Goal: Task Accomplishment & Management: Complete application form

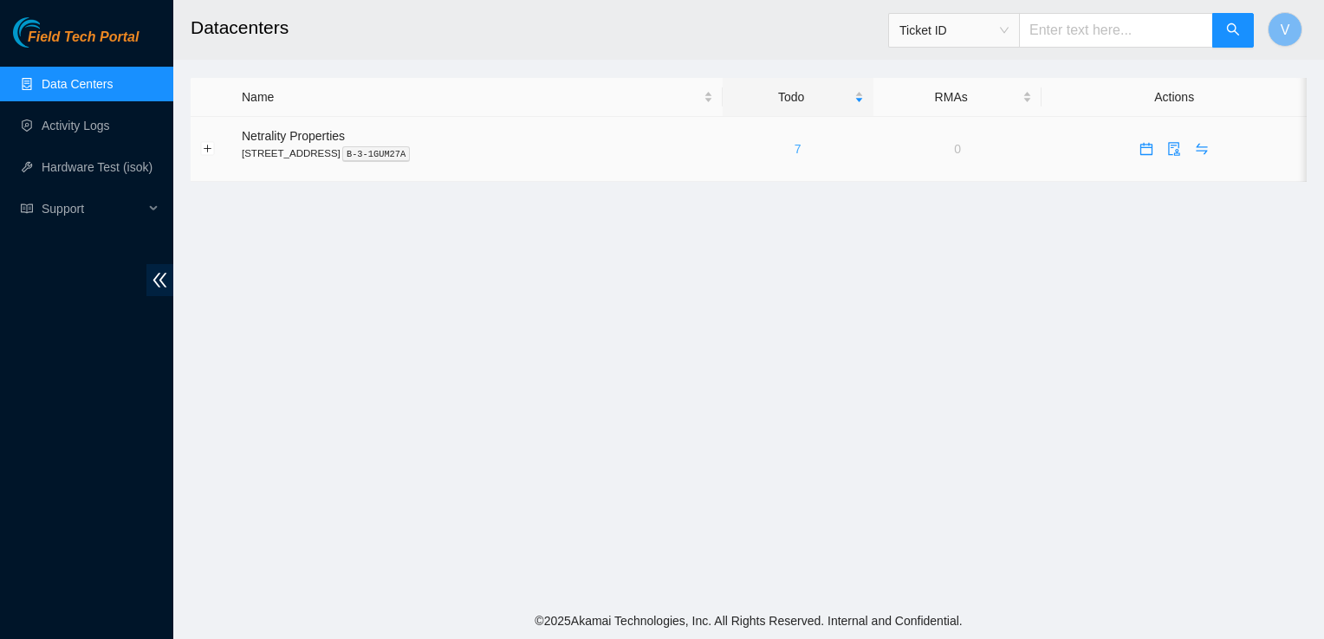
click at [801, 151] on link "7" at bounding box center [797, 149] width 7 height 14
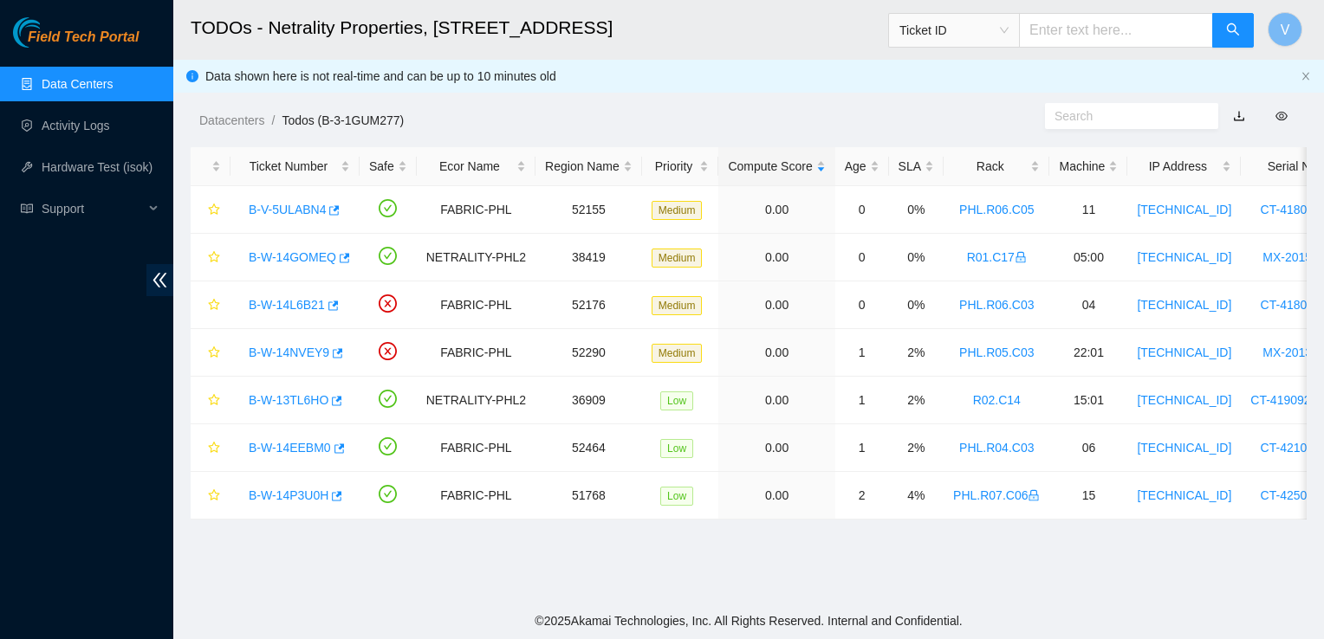
click at [55, 87] on link "Data Centers" at bounding box center [77, 84] width 71 height 14
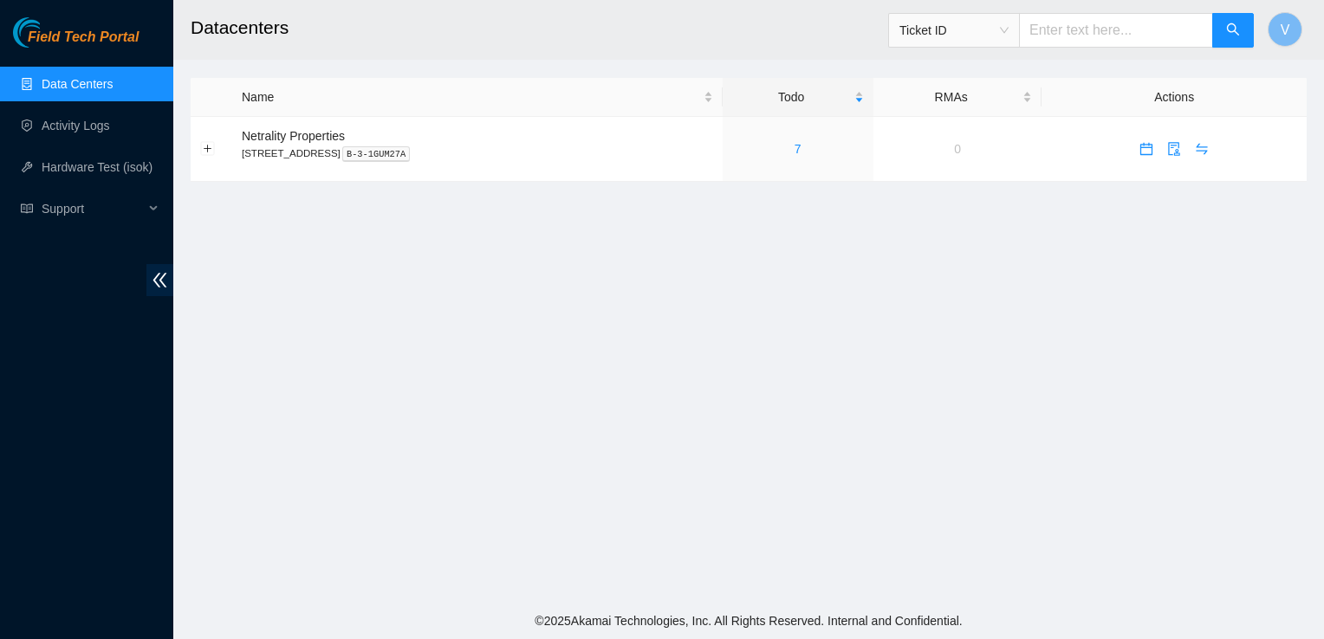
click at [735, 347] on main "Datacenters Ticket ID V Name Todo RMAs Actions Netrality Properties 401 N. Broa…" at bounding box center [748, 301] width 1150 height 603
click at [717, 359] on main "Datacenters Ticket ID V Name Todo RMAs Actions Netrality Properties 401 N. Broa…" at bounding box center [748, 301] width 1150 height 603
click at [801, 152] on link "7" at bounding box center [797, 149] width 7 height 14
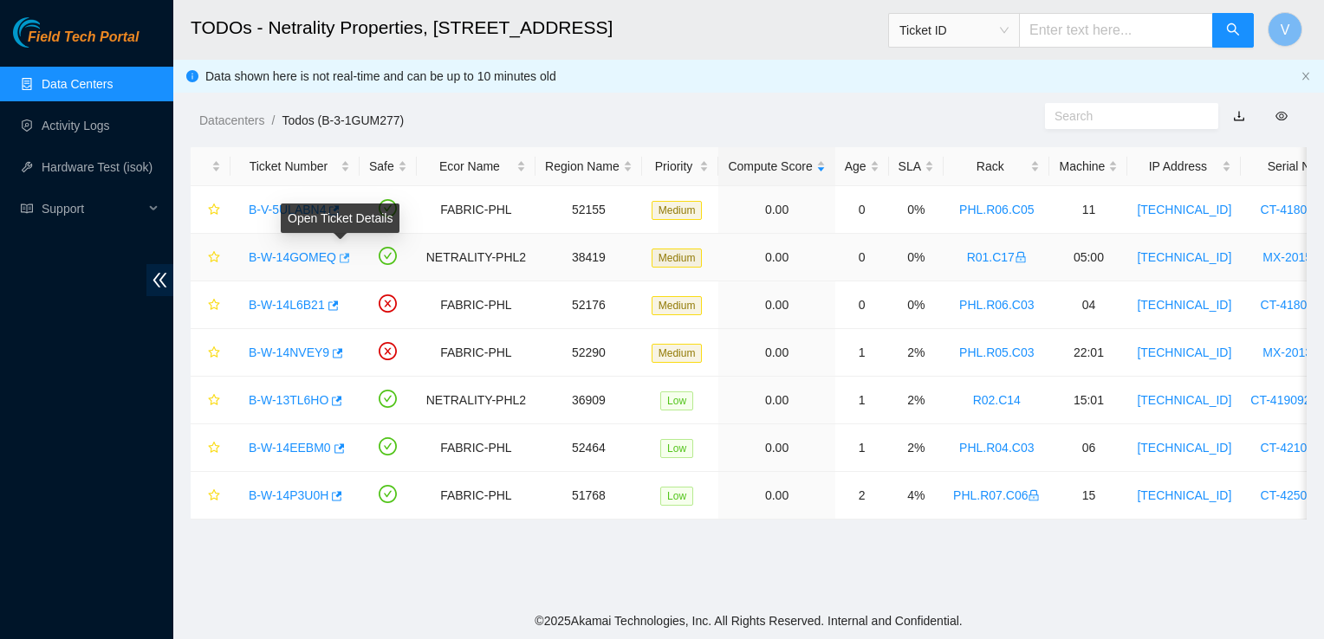
click at [341, 262] on icon "button" at bounding box center [345, 258] width 10 height 10
click at [832, 117] on ol "Datacenters / Todos (B-3-1GUM277) /" at bounding box center [617, 120] width 837 height 19
click at [297, 207] on link "B-V-5ULABN4" at bounding box center [287, 210] width 77 height 14
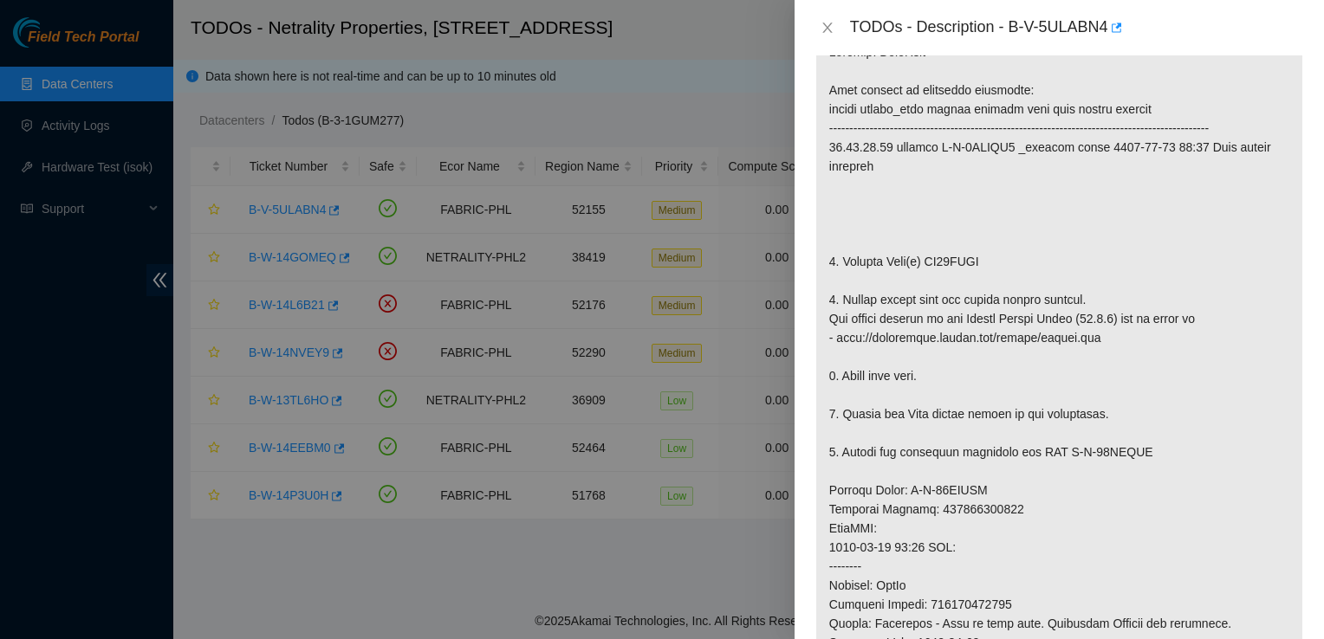
scroll to position [324, 0]
click at [825, 31] on icon "close" at bounding box center [827, 28] width 14 height 14
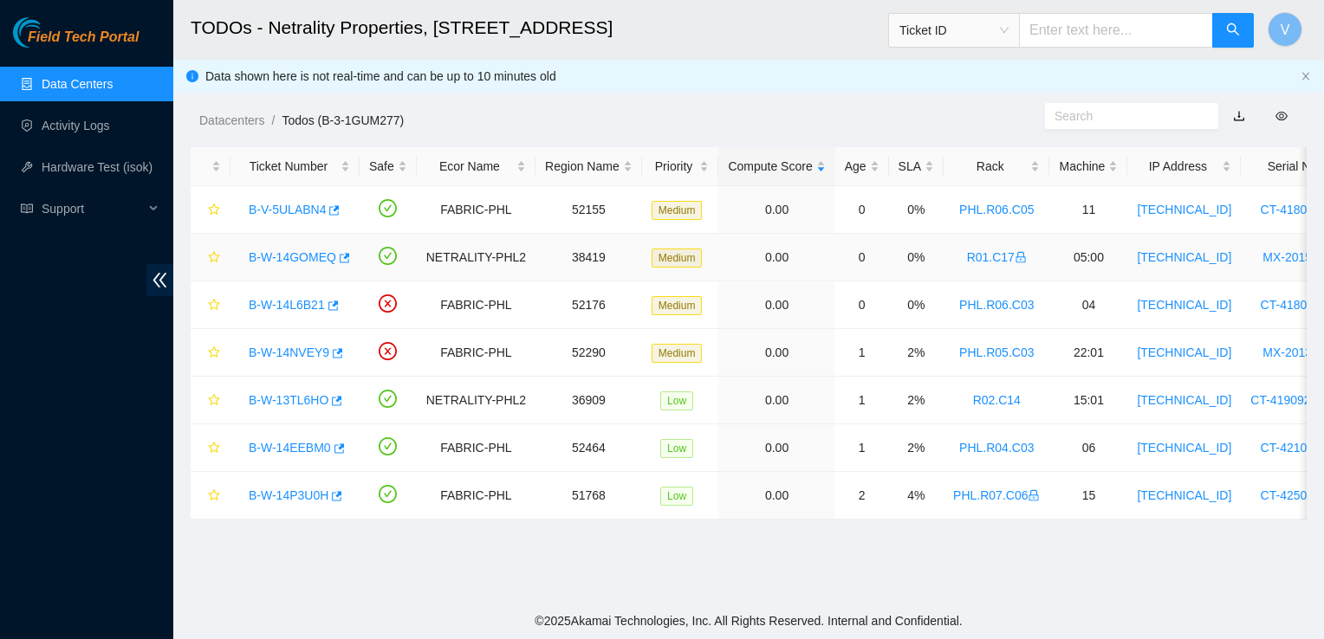
click at [275, 261] on link "B-W-14GOMEQ" at bounding box center [292, 257] width 87 height 14
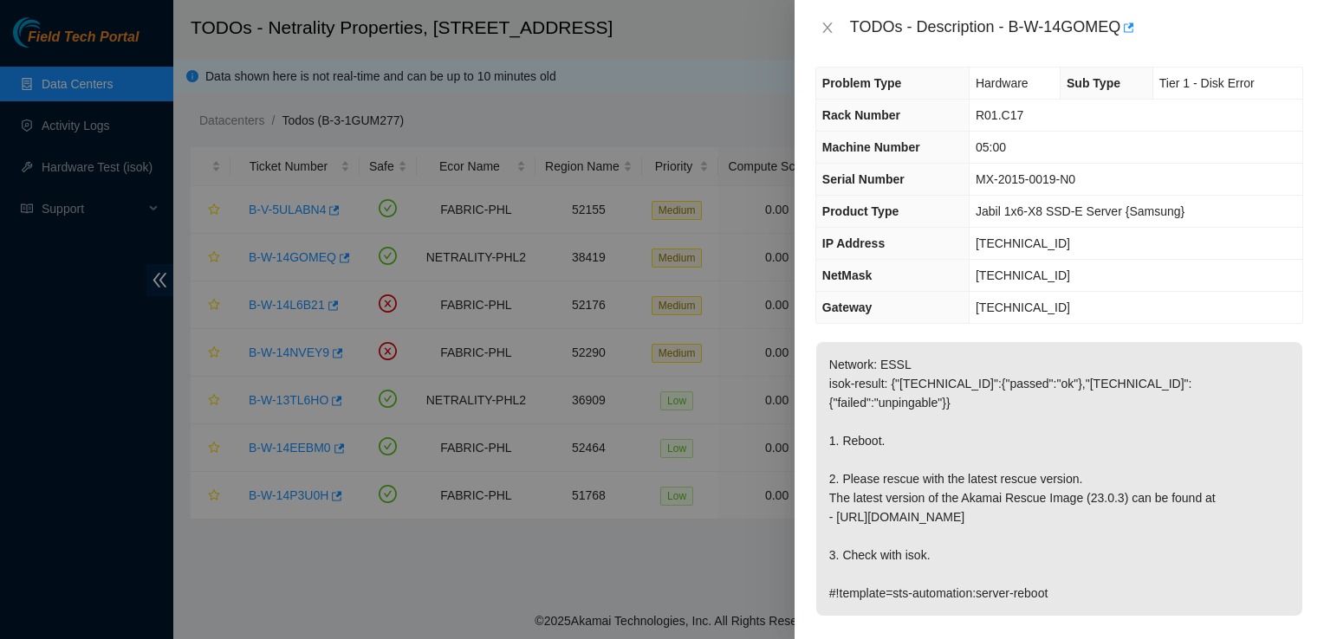
scroll to position [0, 0]
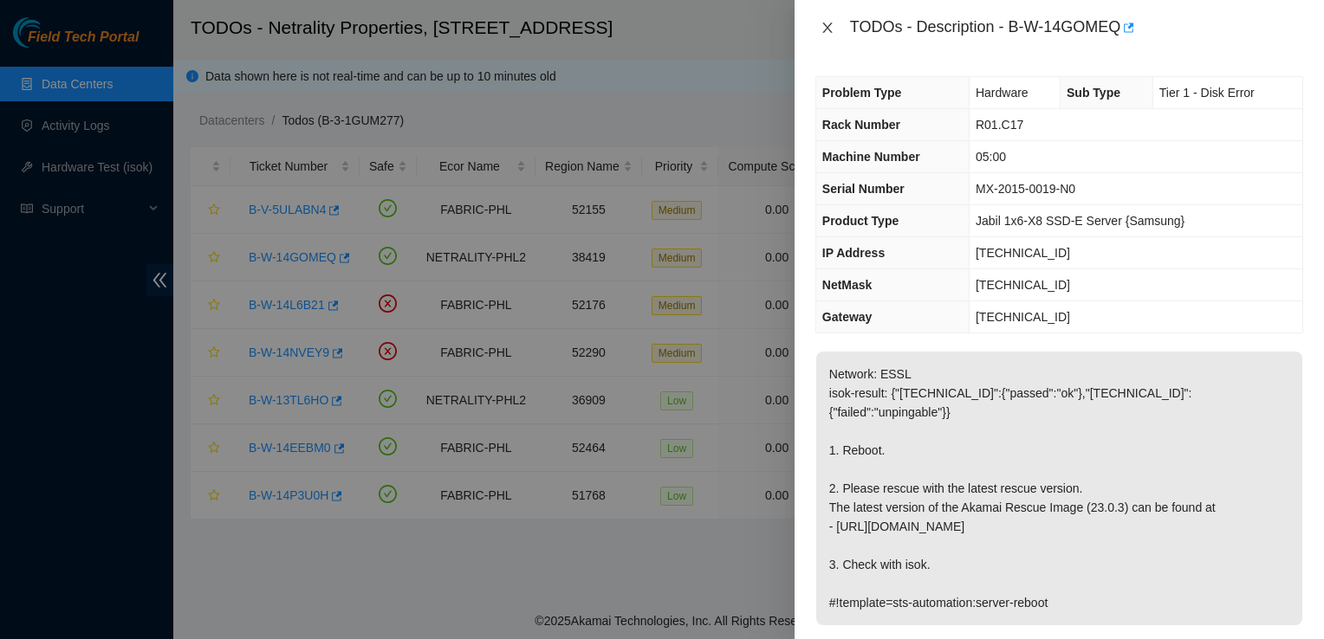
click at [825, 27] on icon "close" at bounding box center [827, 28] width 14 height 14
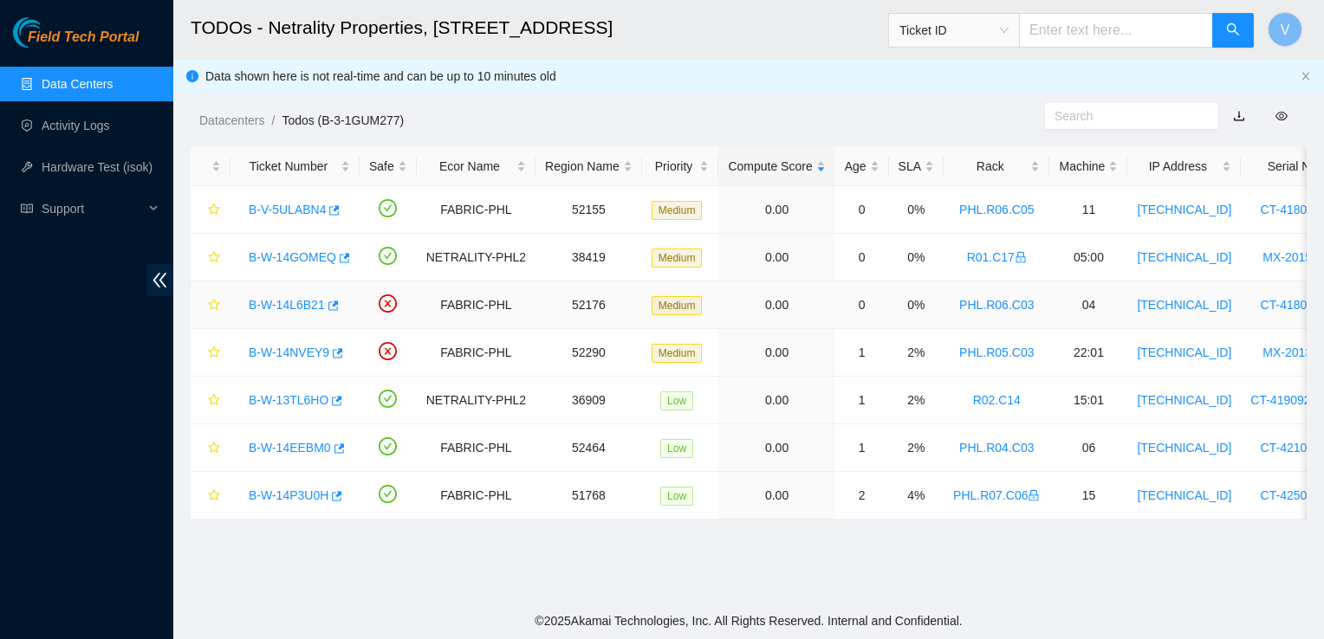
click at [299, 307] on link "B-W-14L6B21" at bounding box center [287, 305] width 76 height 14
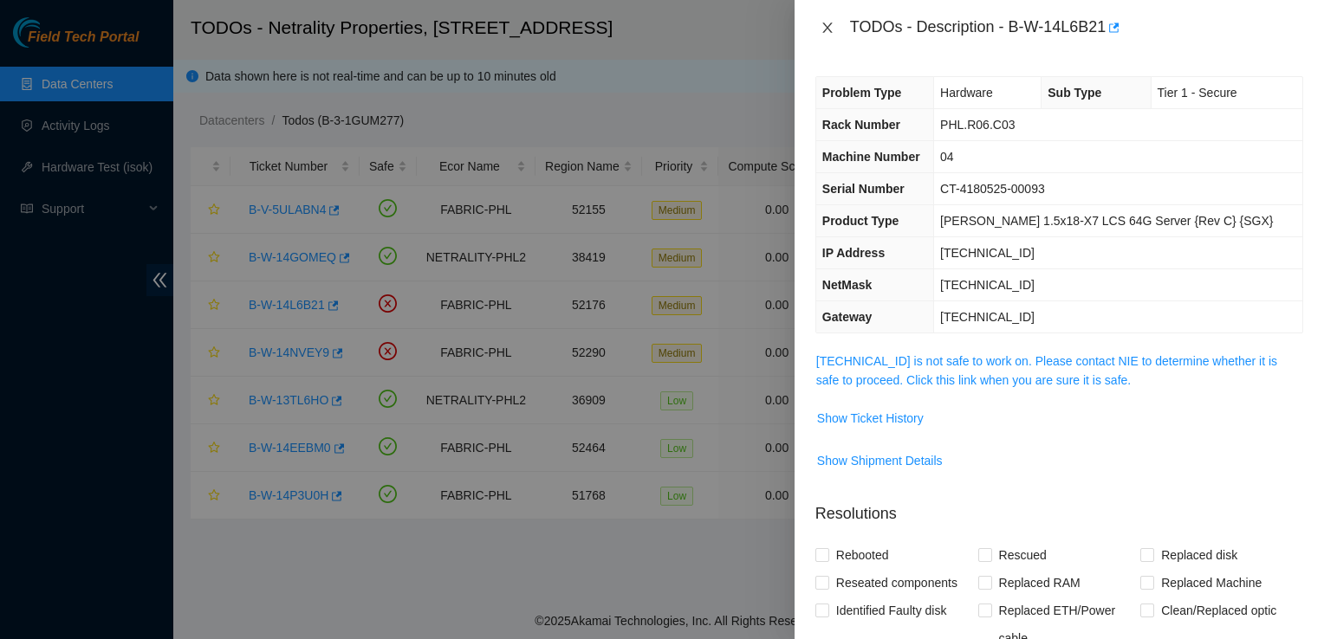
click at [830, 29] on icon "close" at bounding box center [827, 28] width 14 height 14
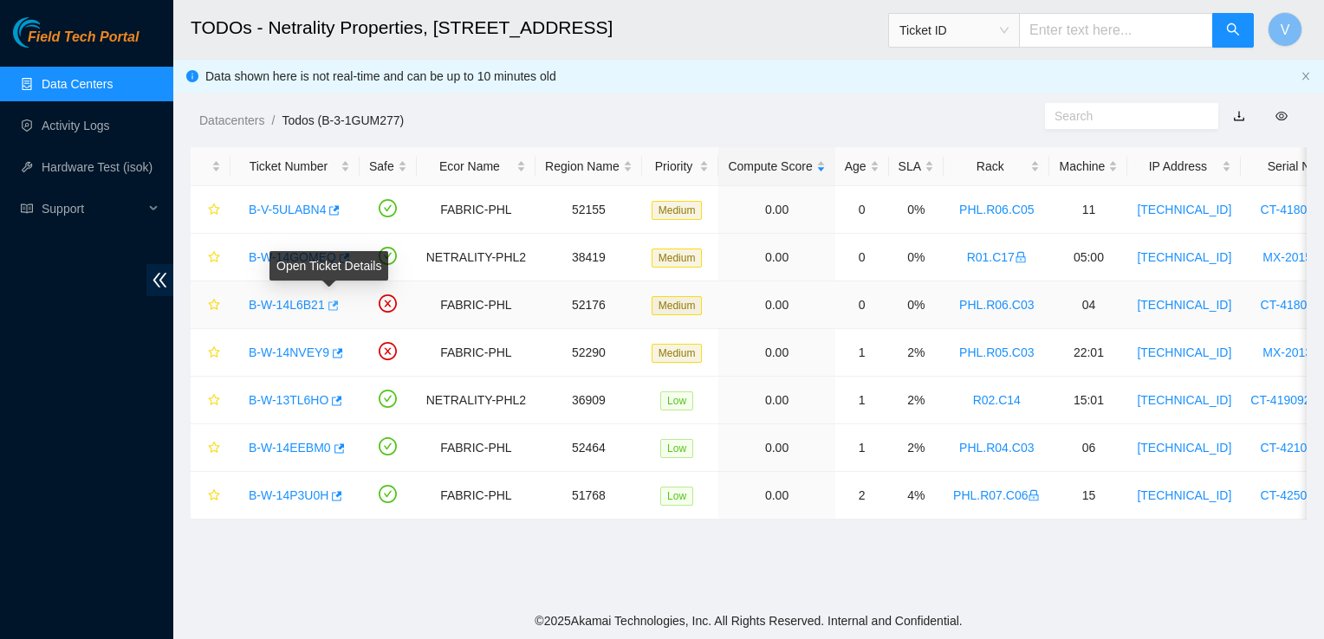
click at [326, 304] on icon "button" at bounding box center [332, 306] width 12 height 12
click at [752, 93] on div "Datacenters / Todos (B-3-1GUM277) /" at bounding box center [604, 81] width 863 height 97
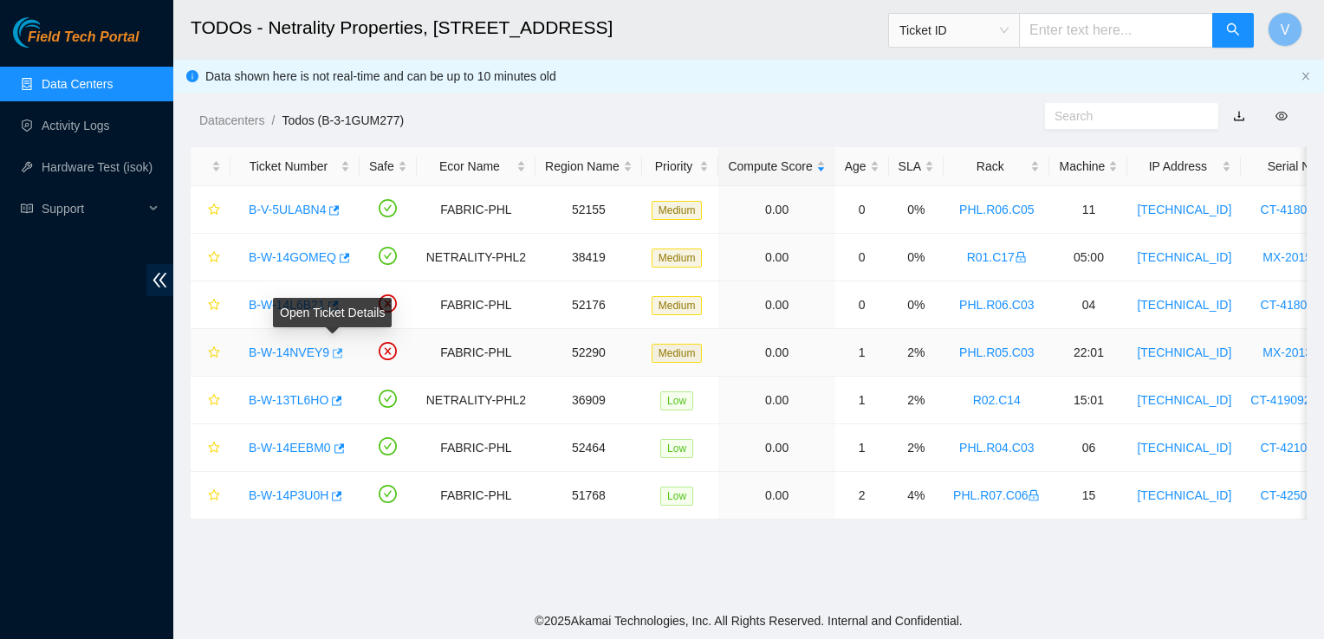
click at [333, 347] on icon "button" at bounding box center [336, 353] width 12 height 12
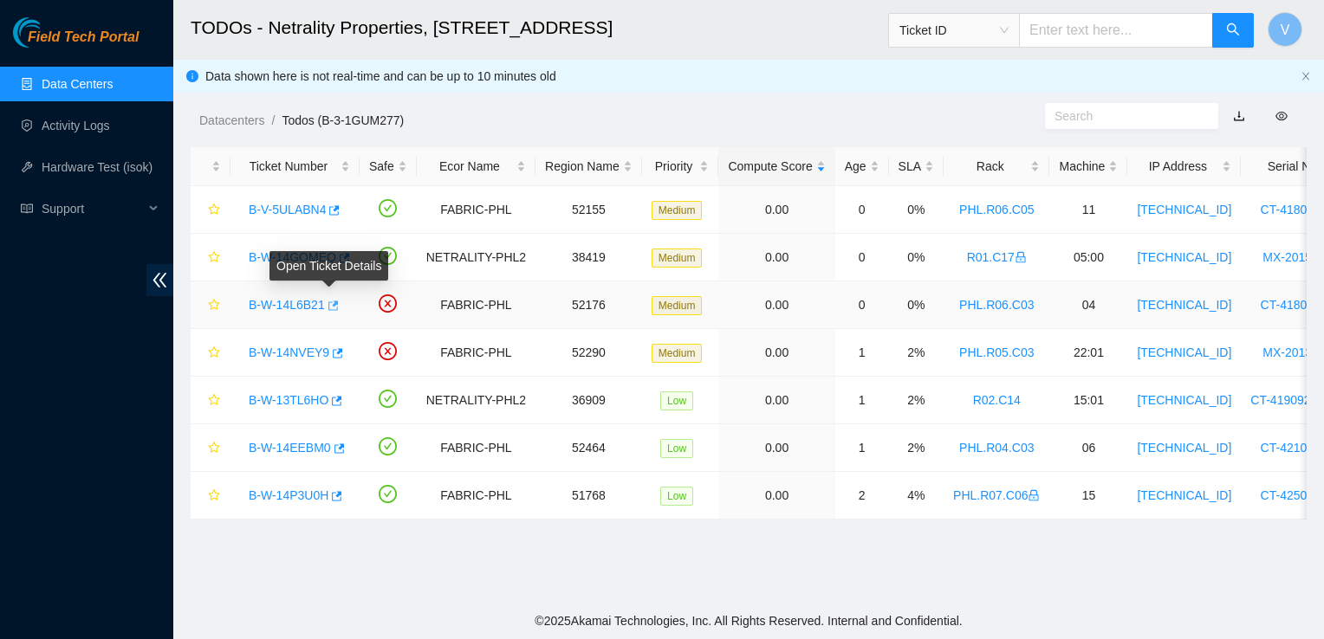
click at [329, 306] on icon "button" at bounding box center [333, 306] width 10 height 10
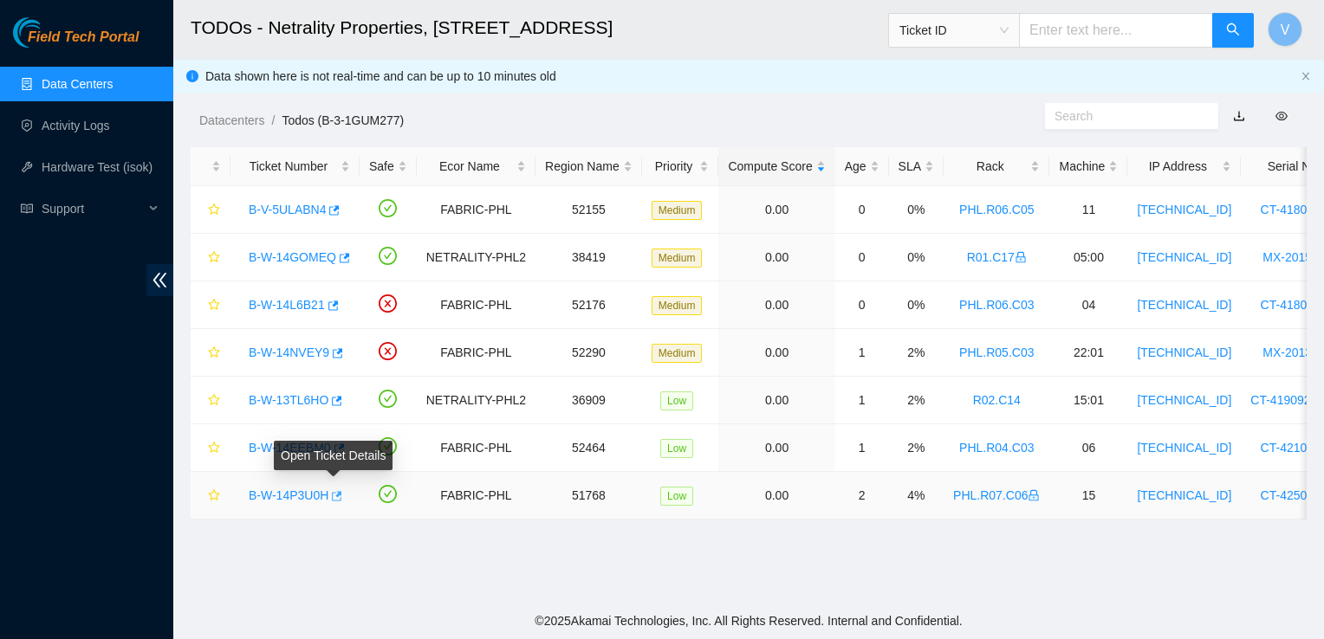
click at [336, 501] on icon "button" at bounding box center [335, 496] width 12 height 12
click at [113, 77] on link "Data Centers" at bounding box center [77, 84] width 71 height 14
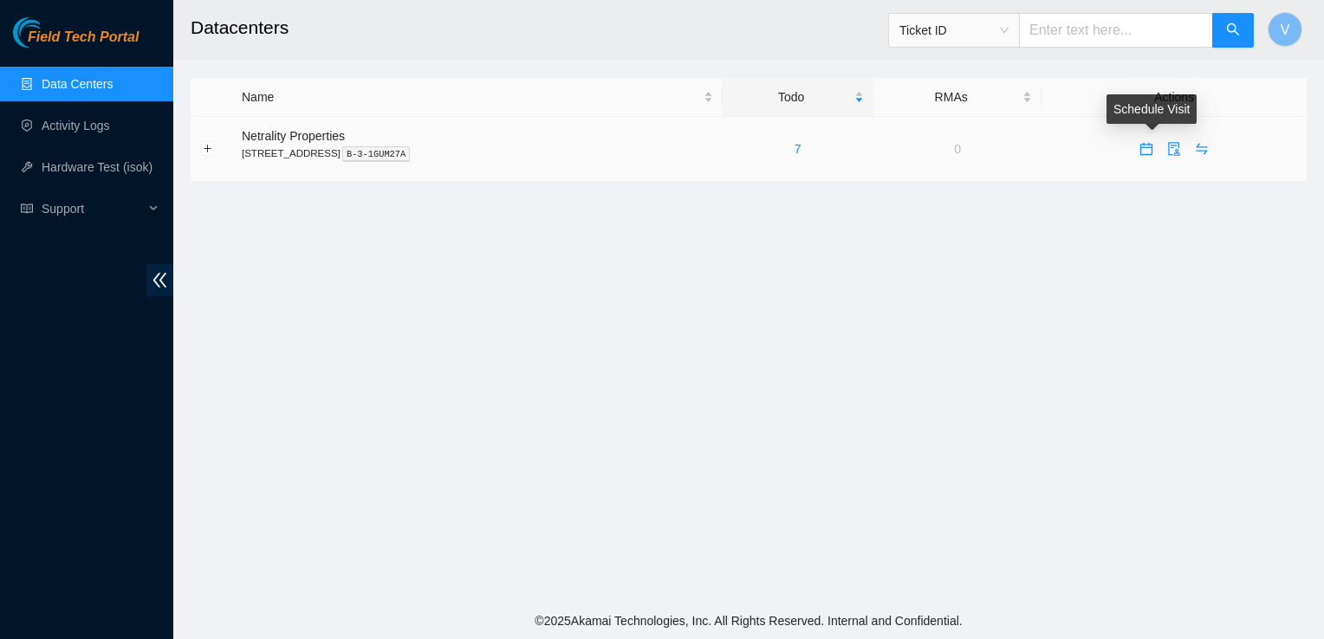
click at [1149, 152] on icon "calendar" at bounding box center [1146, 149] width 14 height 14
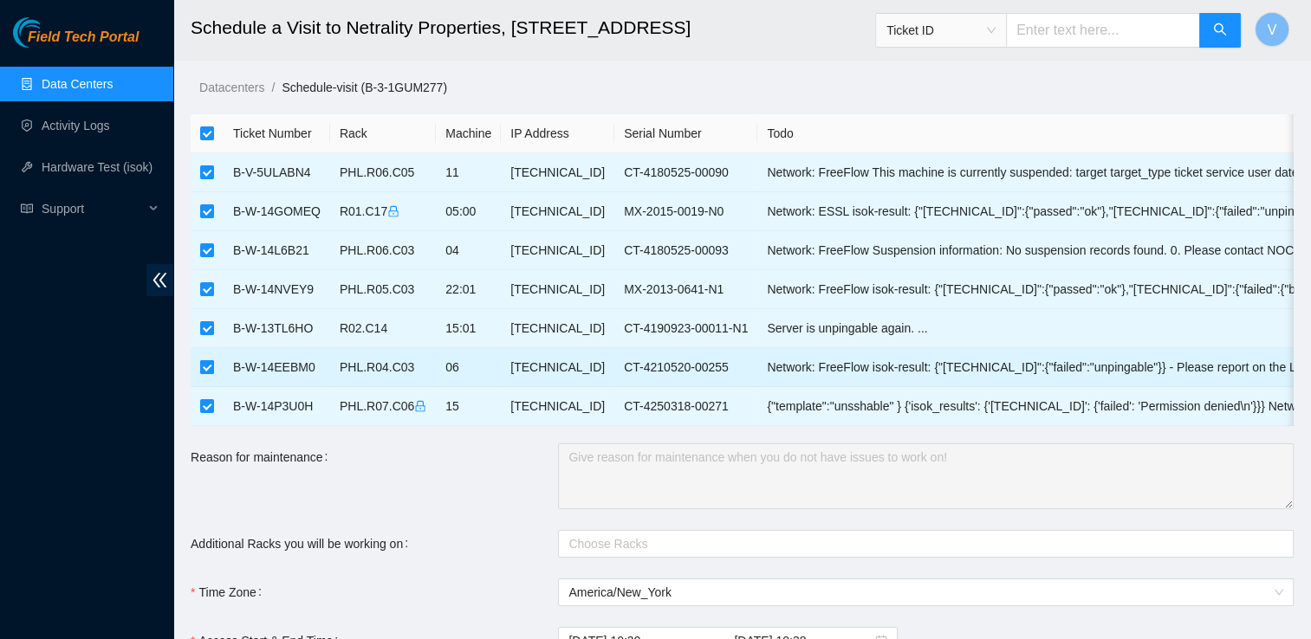
click at [204, 366] on input "checkbox" at bounding box center [207, 367] width 14 height 14
checkbox input "false"
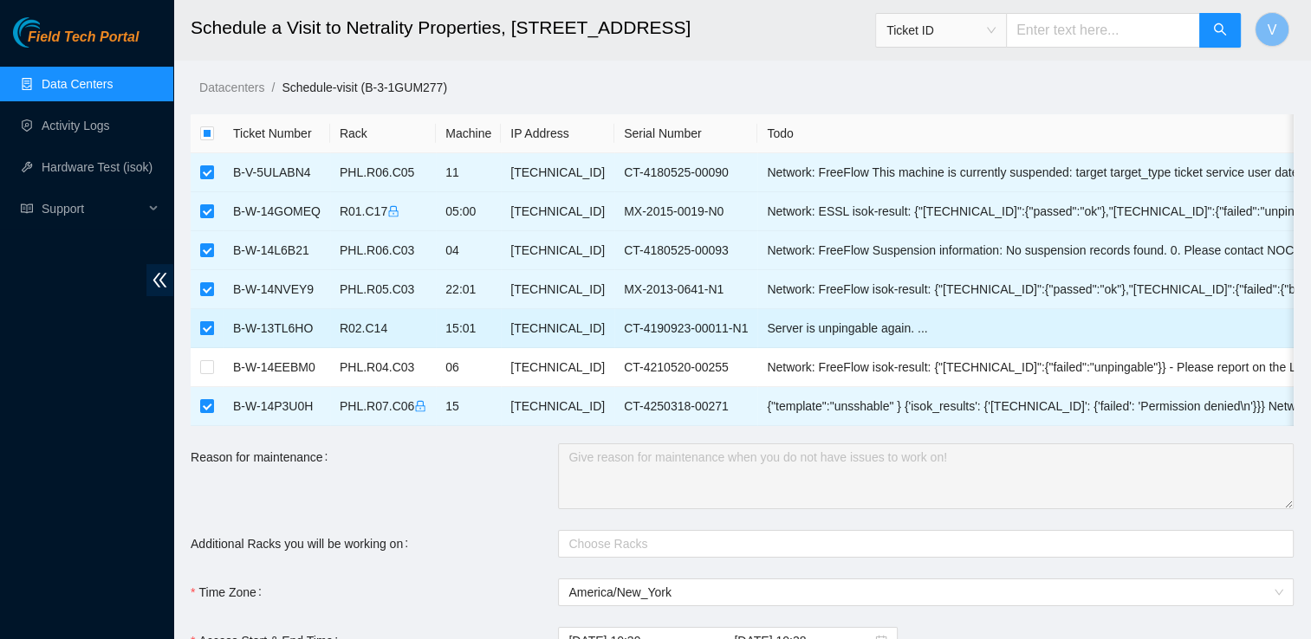
click at [205, 328] on input "checkbox" at bounding box center [207, 328] width 14 height 14
checkbox input "false"
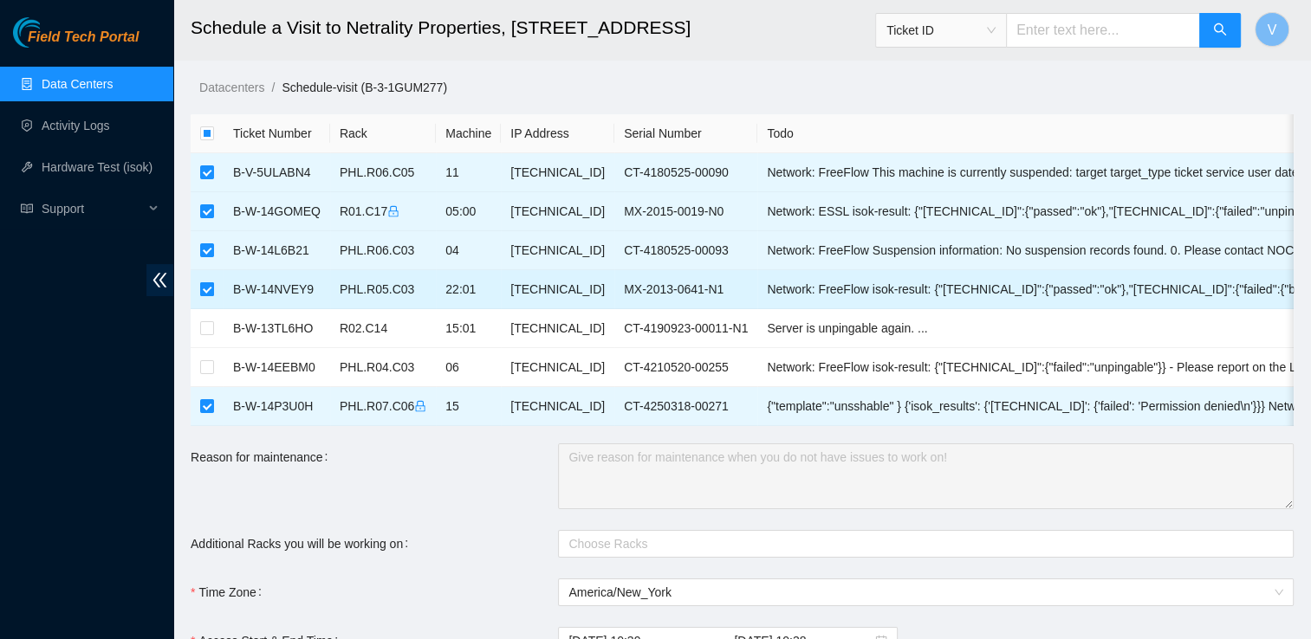
click at [205, 283] on input "checkbox" at bounding box center [207, 289] width 14 height 14
checkbox input "false"
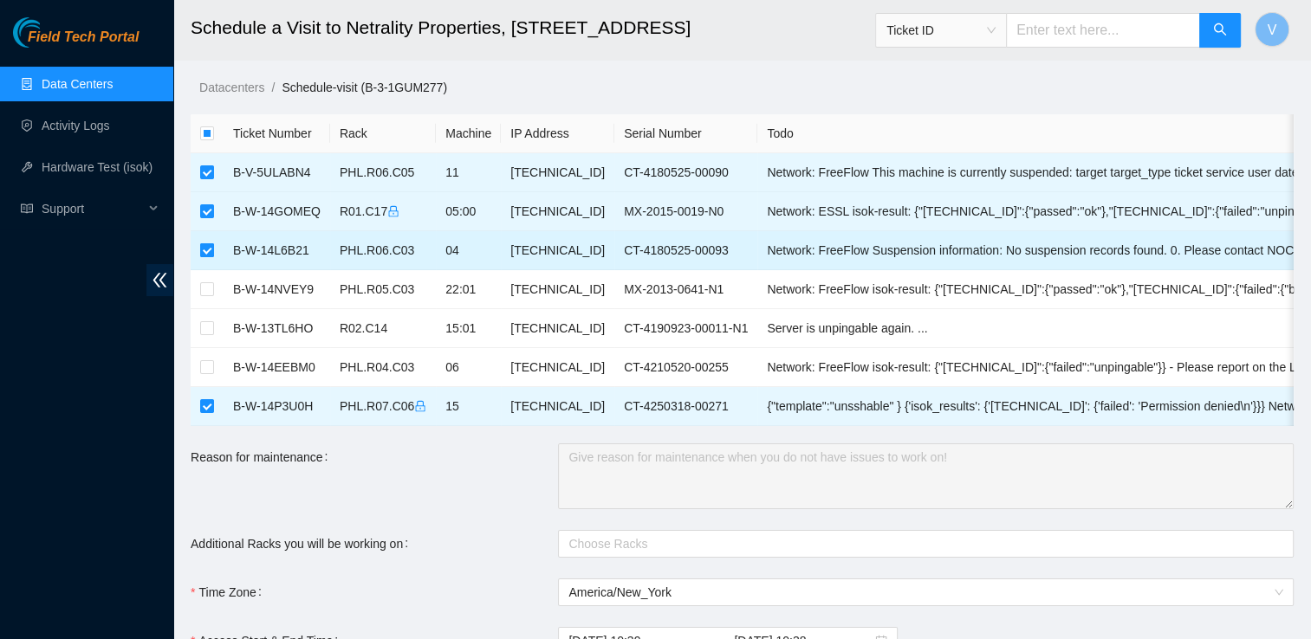
click at [201, 252] on input "checkbox" at bounding box center [207, 250] width 14 height 14
checkbox input "false"
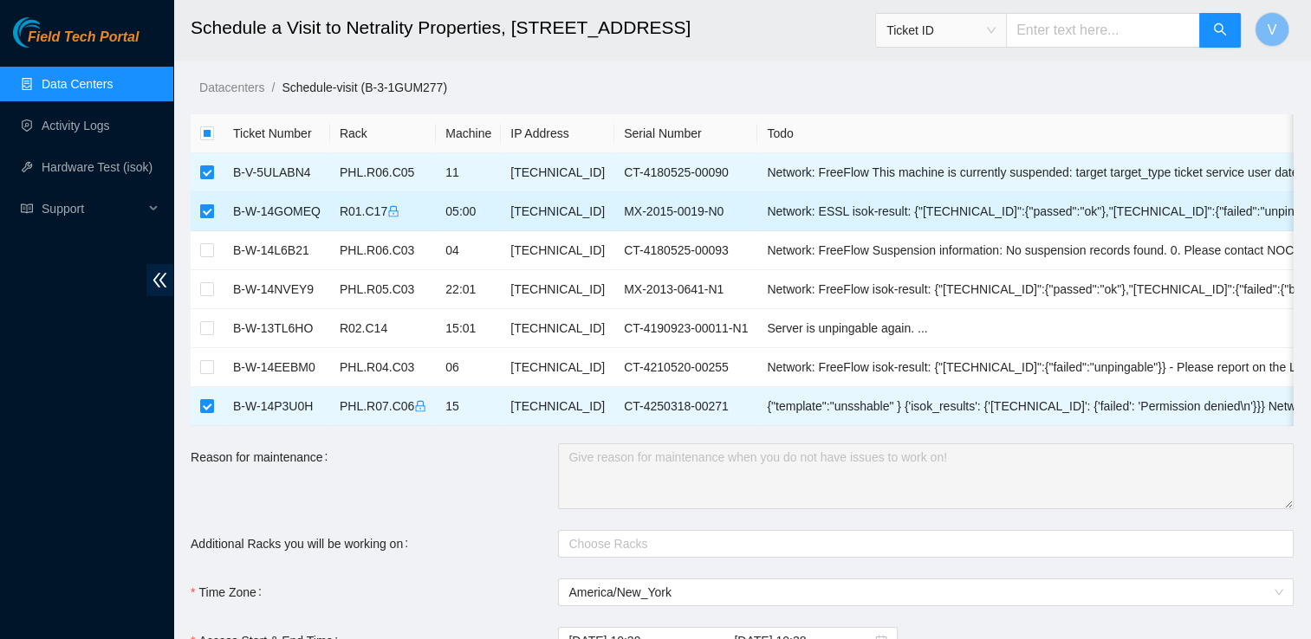
click at [204, 217] on input "checkbox" at bounding box center [207, 211] width 14 height 14
checkbox input "false"
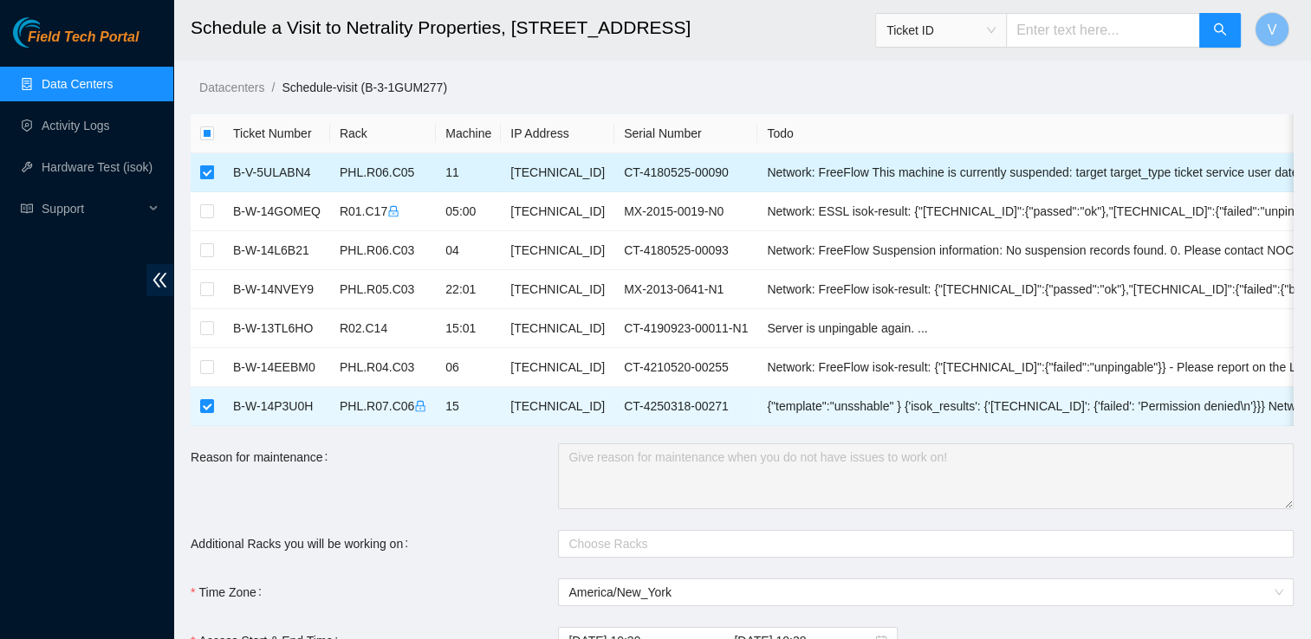
click at [210, 168] on input "checkbox" at bounding box center [207, 172] width 14 height 14
checkbox input "false"
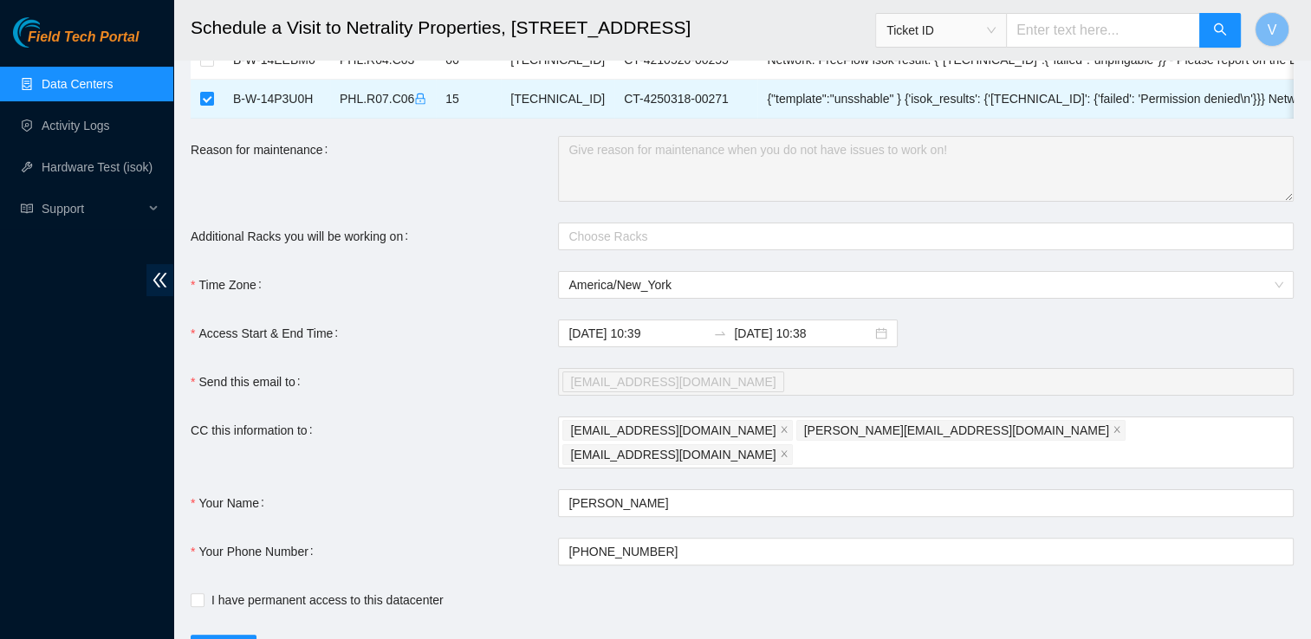
scroll to position [308, 0]
click at [343, 590] on span "I have permanent access to this datacenter" at bounding box center [327, 599] width 246 height 19
click at [203, 592] on input "I have permanent access to this datacenter" at bounding box center [197, 598] width 12 height 12
checkbox input "true"
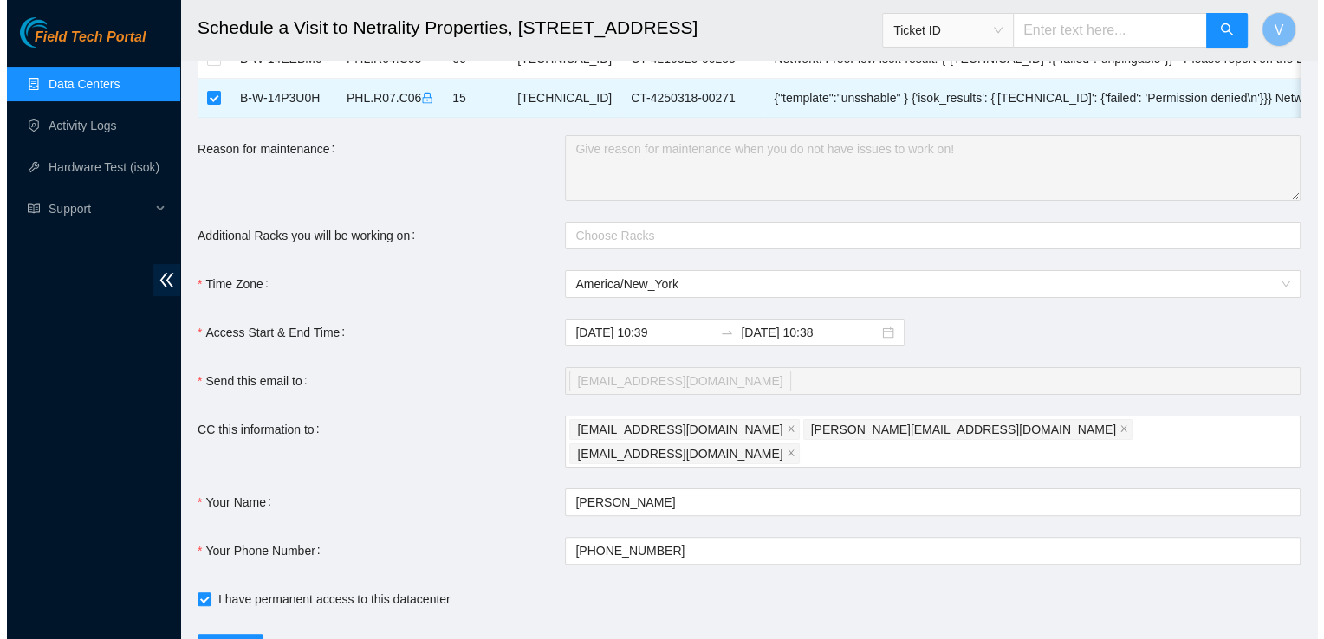
scroll to position [374, 0]
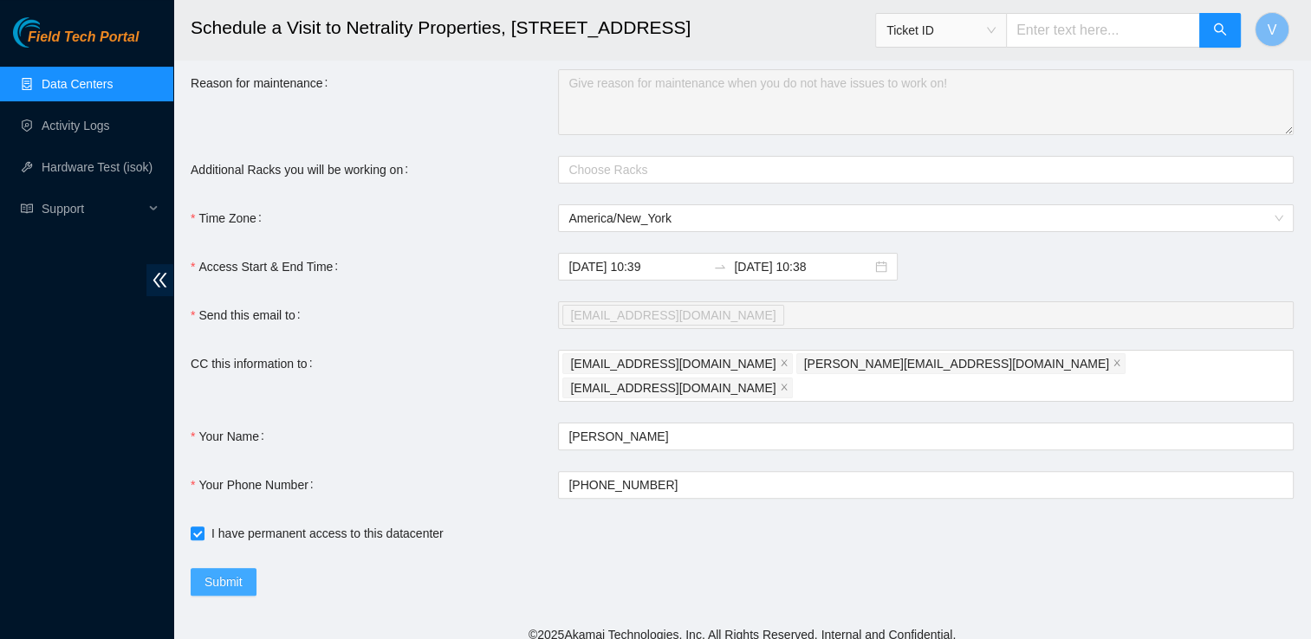
click at [221, 573] on span "Submit" at bounding box center [223, 582] width 38 height 19
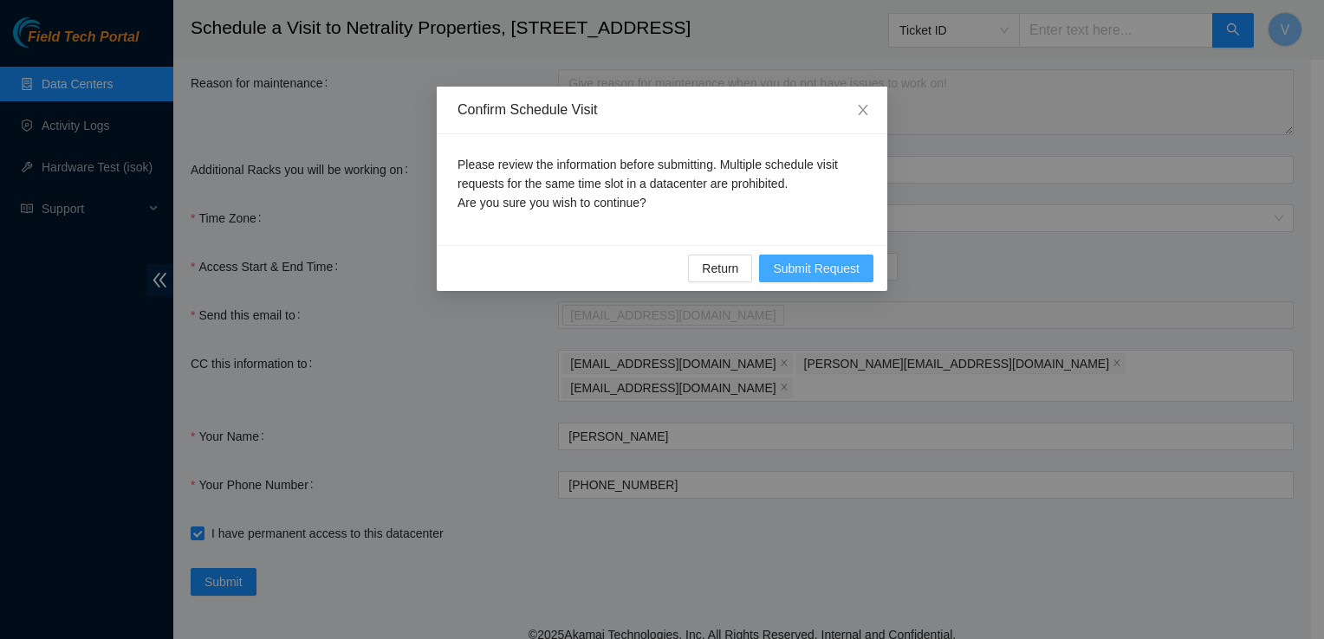
click at [849, 261] on span "Submit Request" at bounding box center [816, 268] width 87 height 19
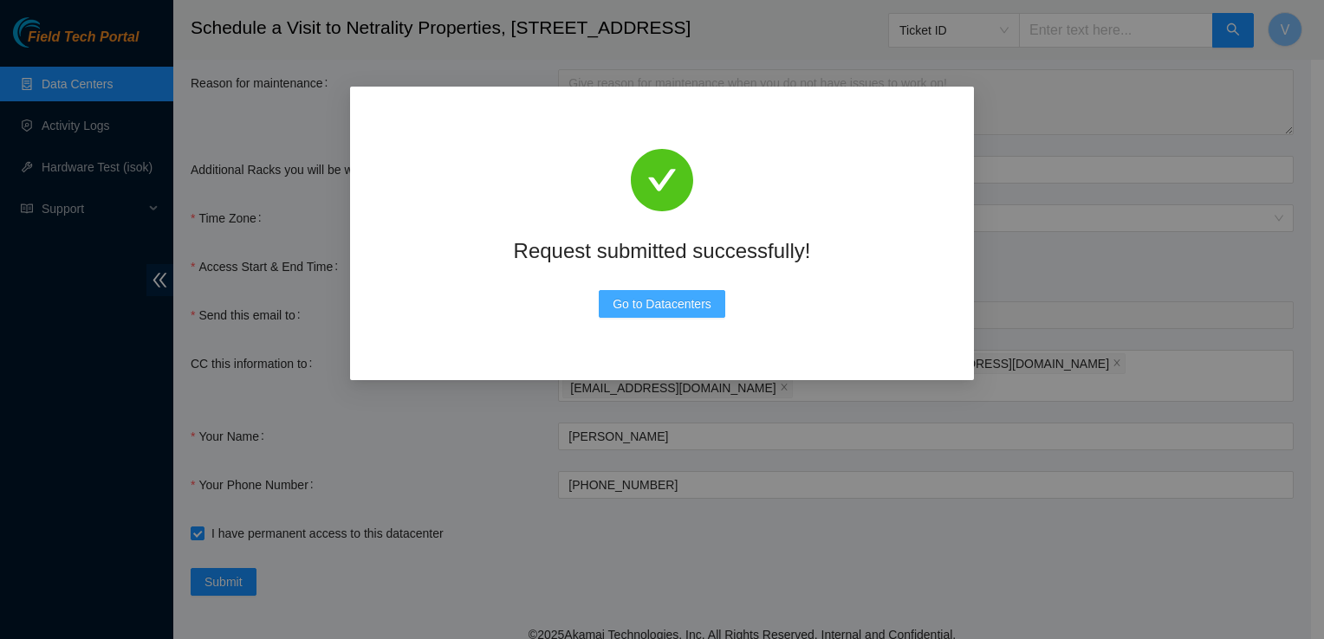
click at [662, 293] on button "Go to Datacenters" at bounding box center [662, 304] width 126 height 28
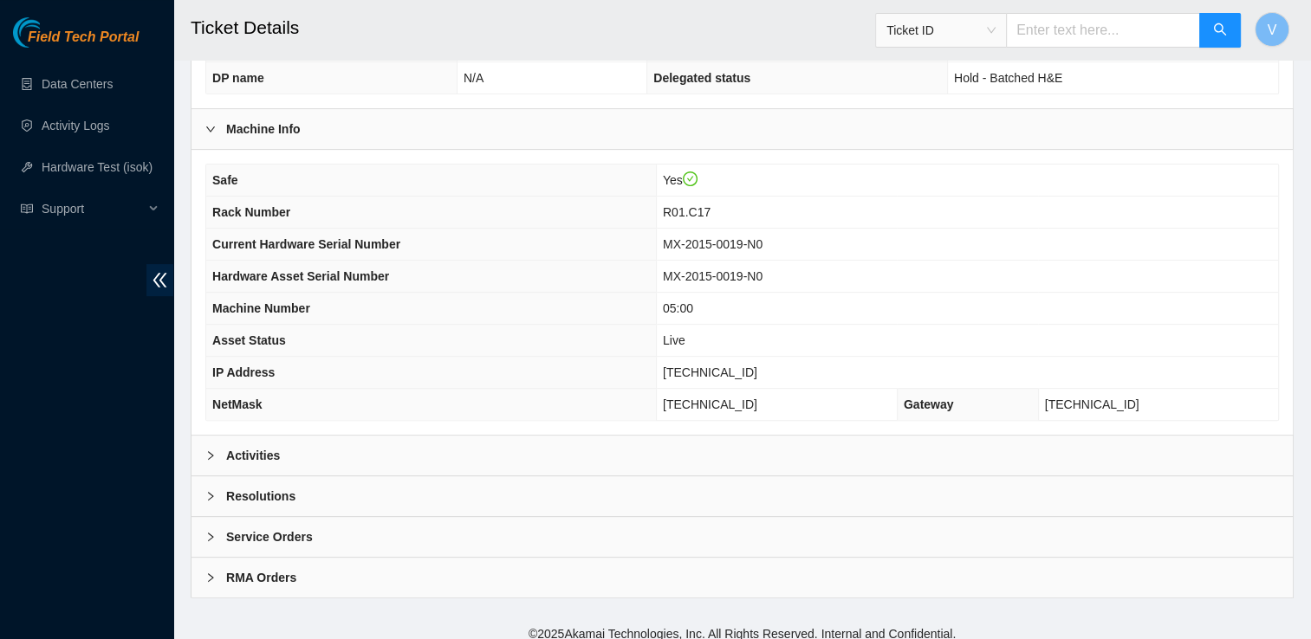
scroll to position [530, 0]
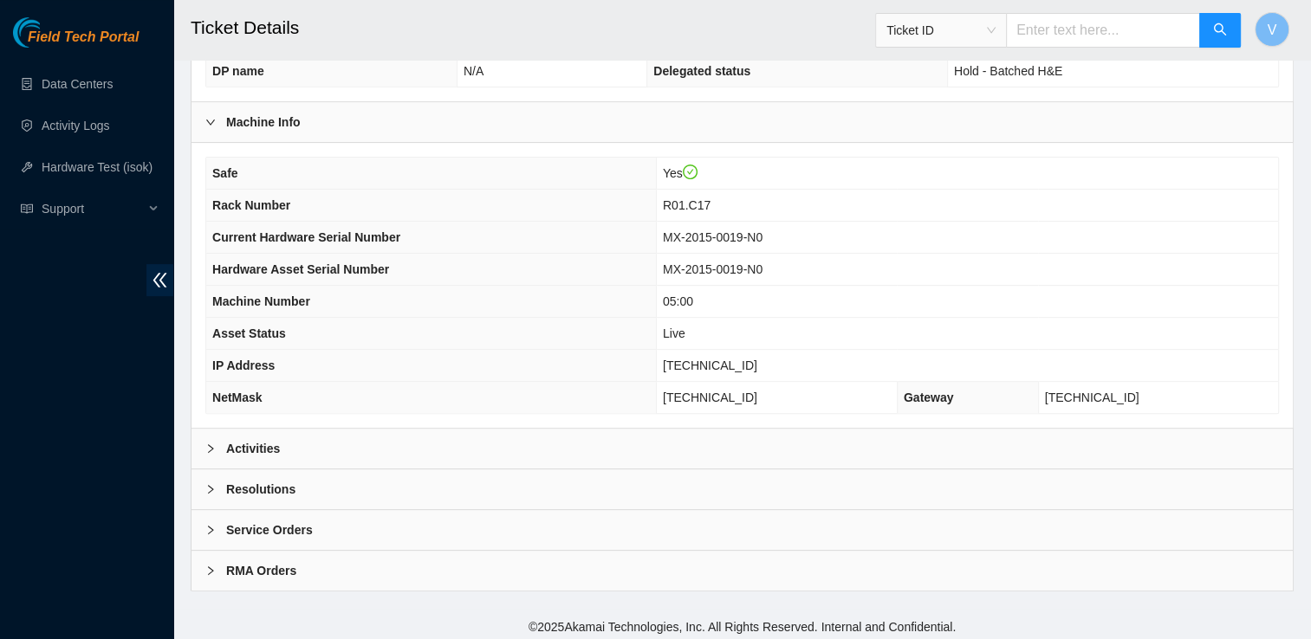
click at [311, 452] on div "Activities" at bounding box center [741, 449] width 1101 height 40
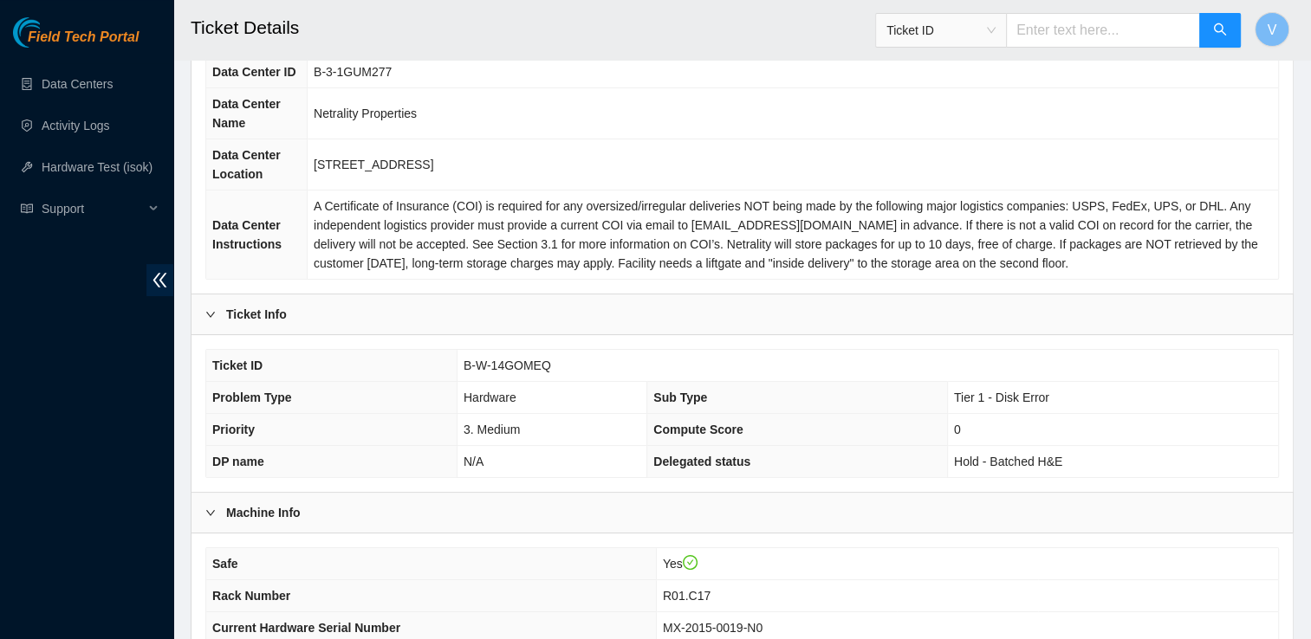
scroll to position [0, 0]
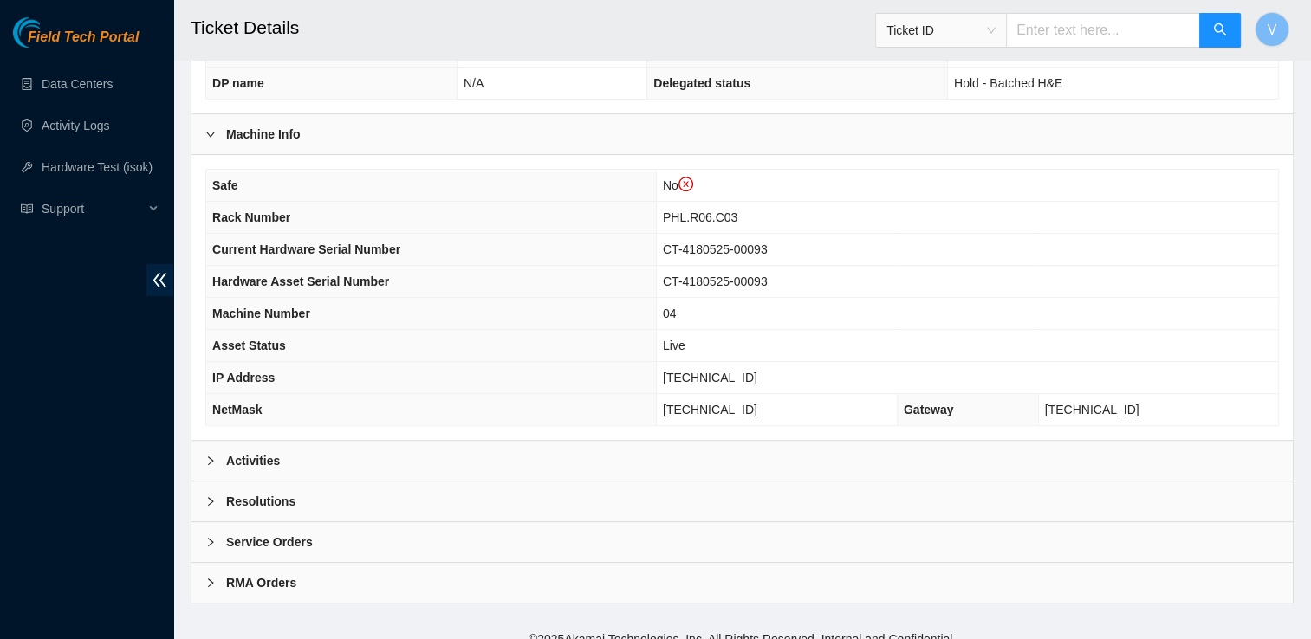
scroll to position [563, 0]
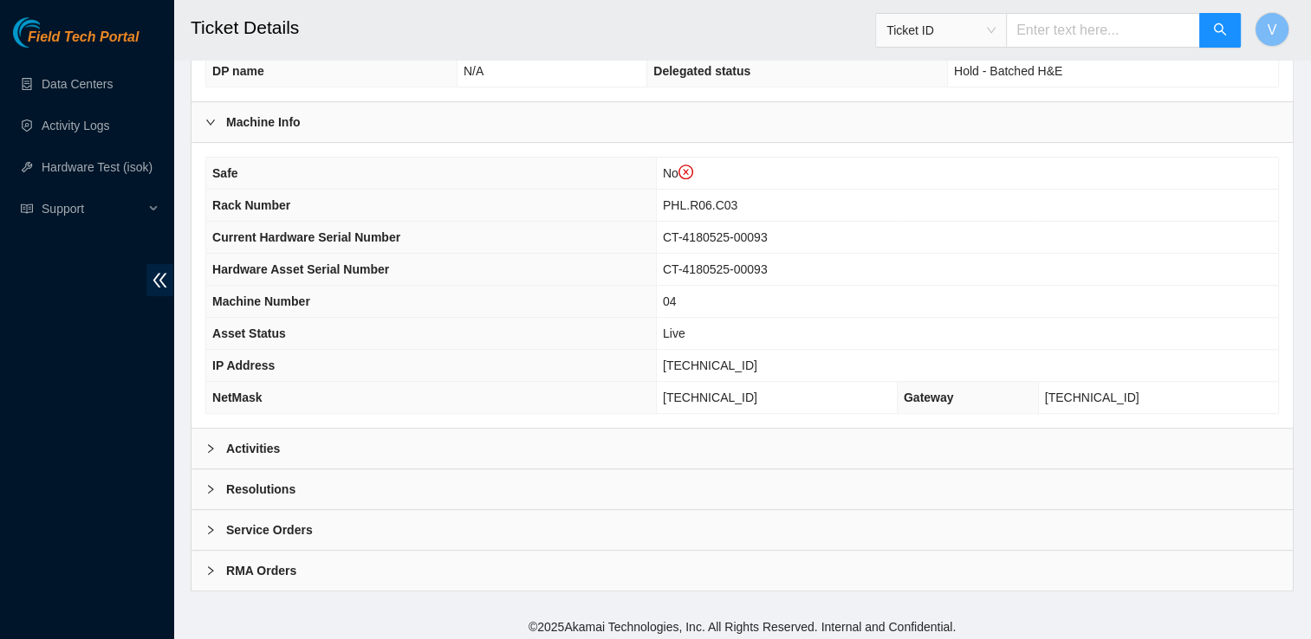
click at [249, 452] on b "Activities" at bounding box center [253, 448] width 54 height 19
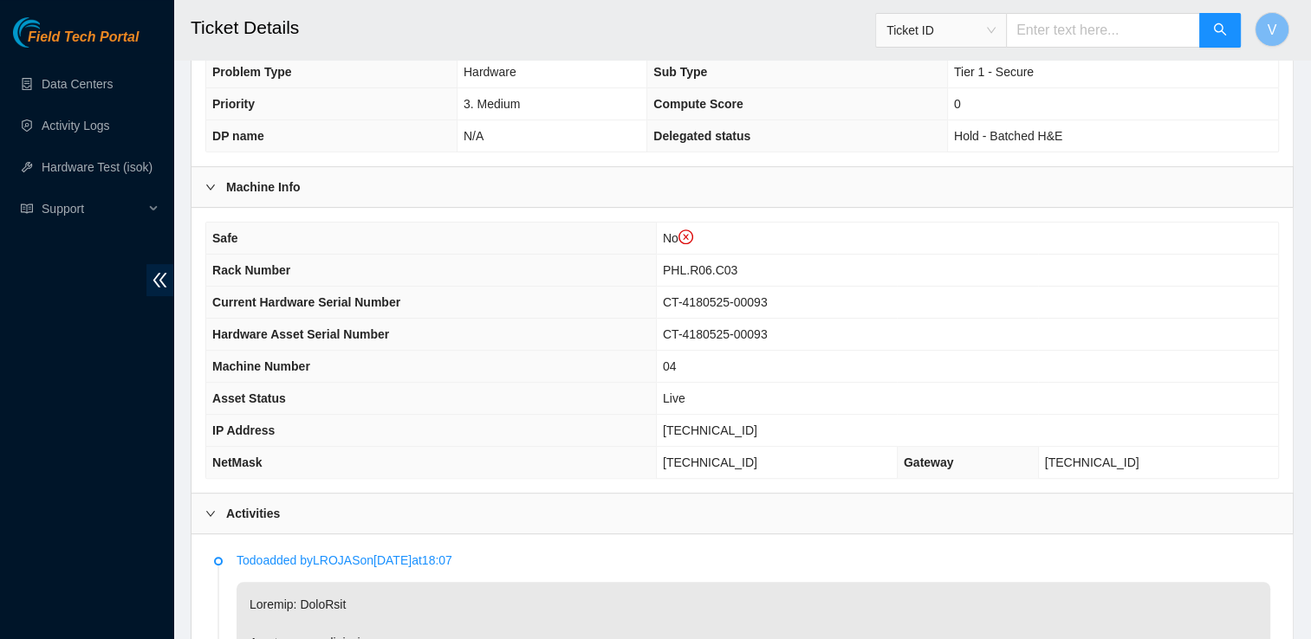
scroll to position [0, 0]
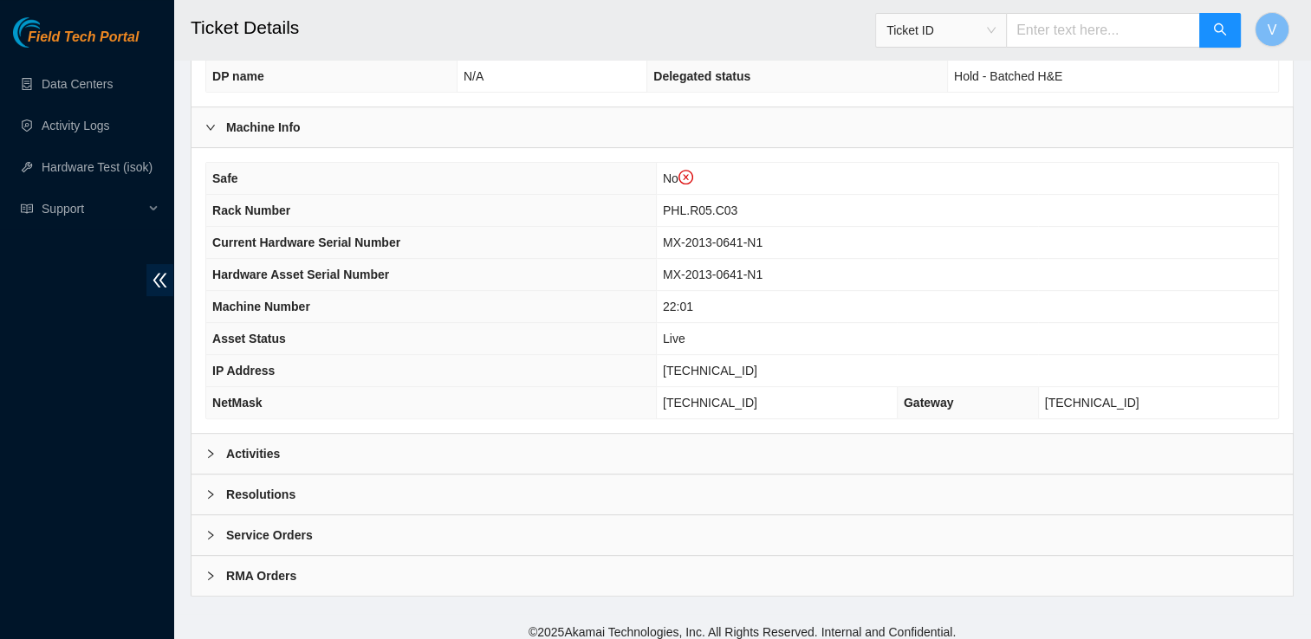
scroll to position [560, 0]
click at [322, 461] on div "Activities" at bounding box center [741, 452] width 1101 height 40
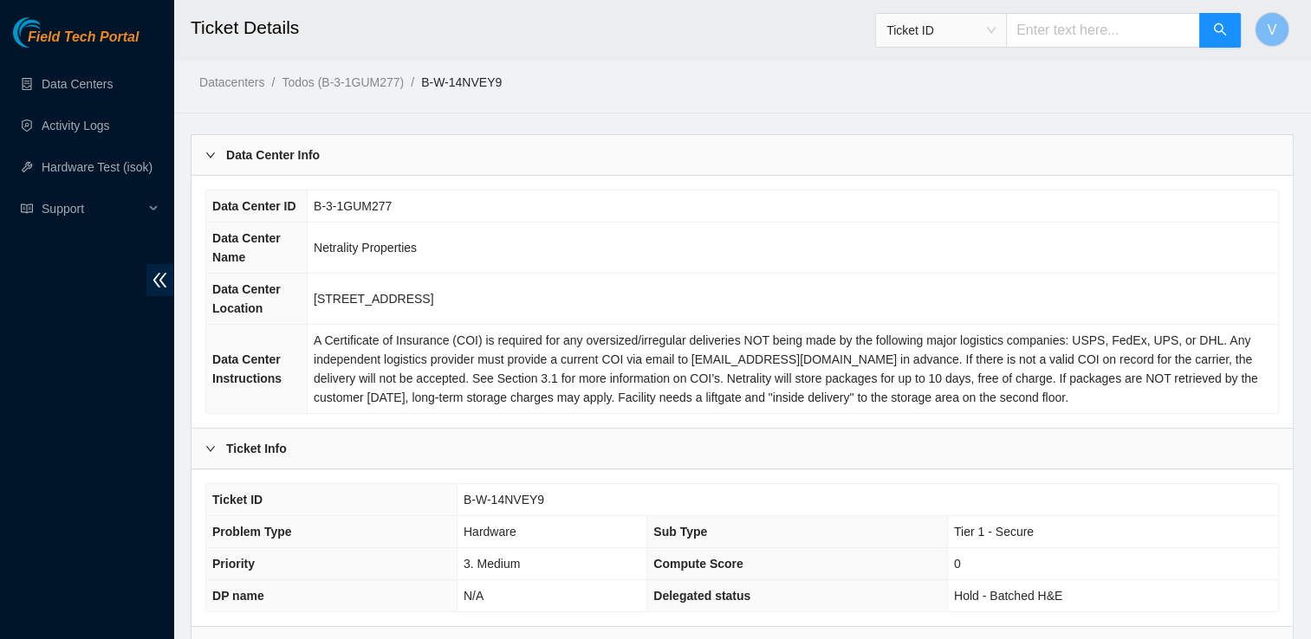
scroll to position [0, 0]
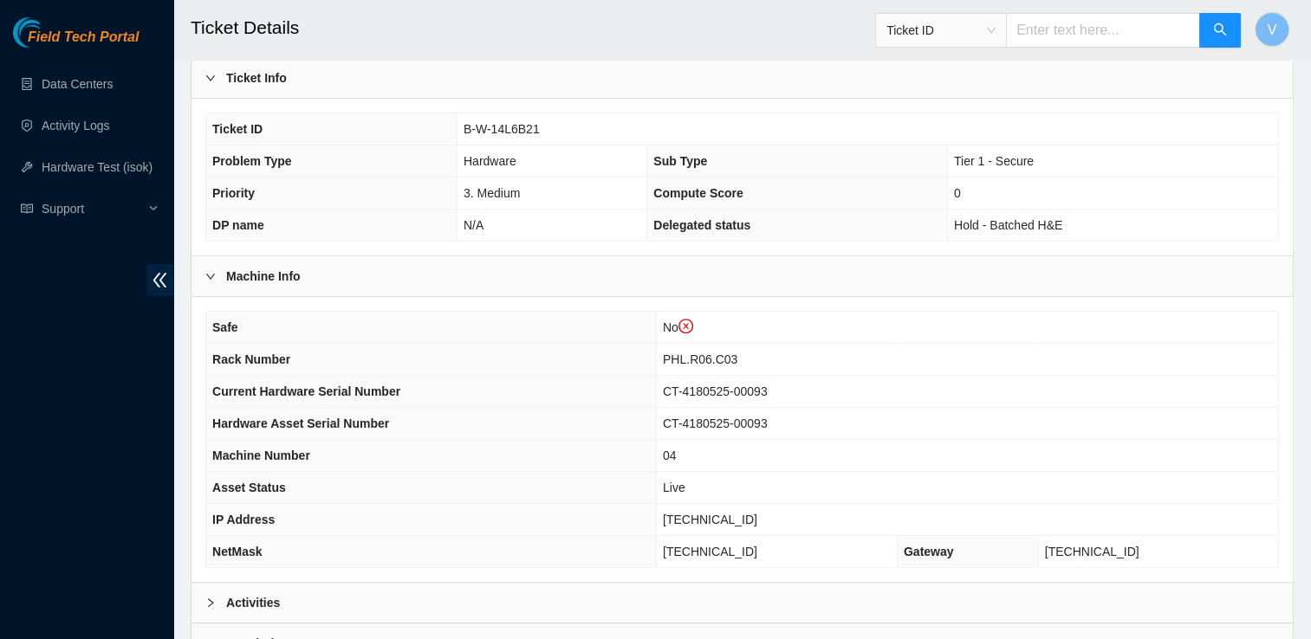
scroll to position [563, 0]
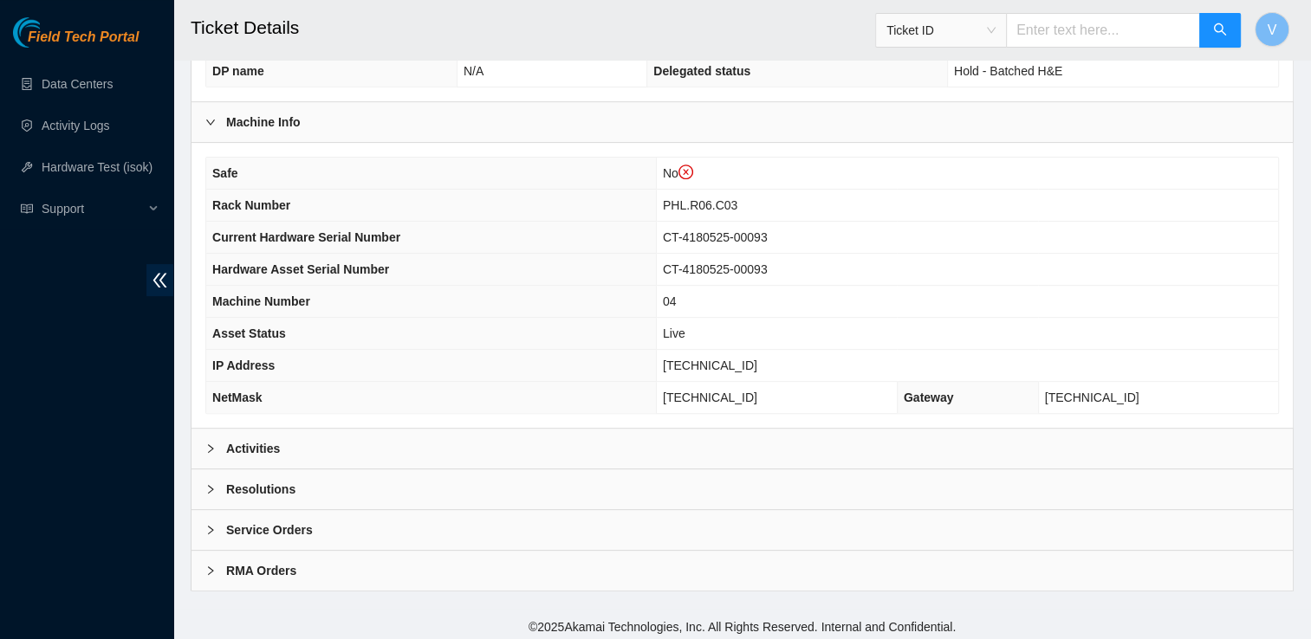
click at [489, 439] on div "Activities" at bounding box center [741, 449] width 1101 height 40
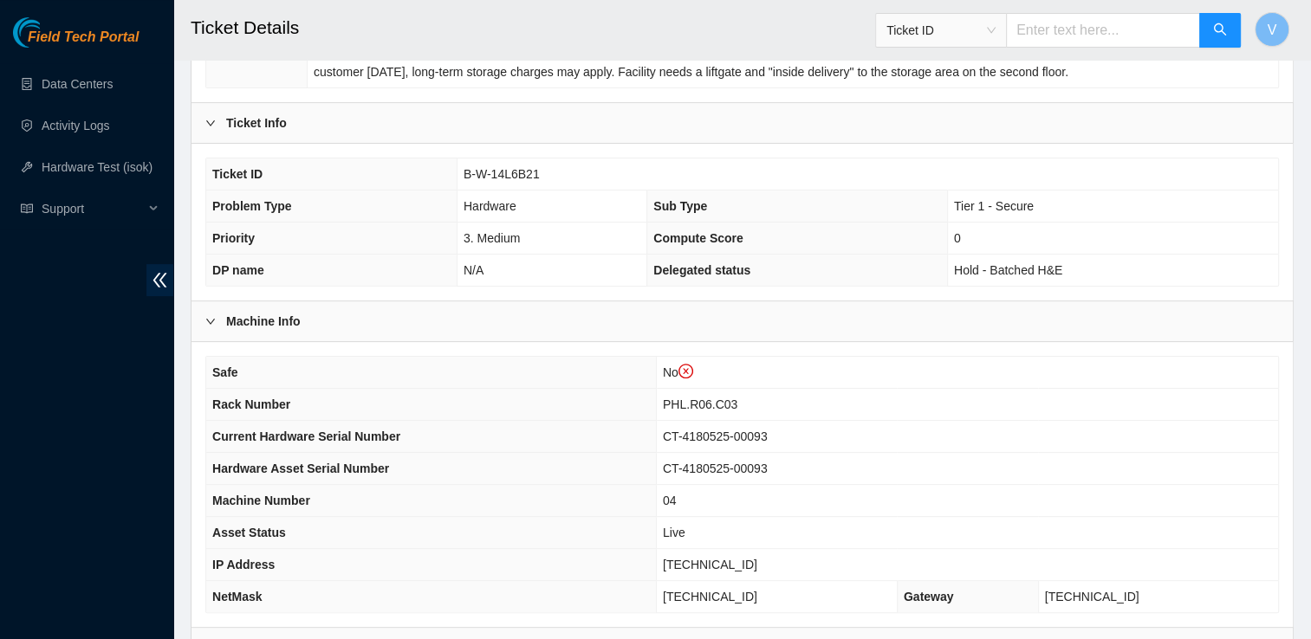
scroll to position [341, 0]
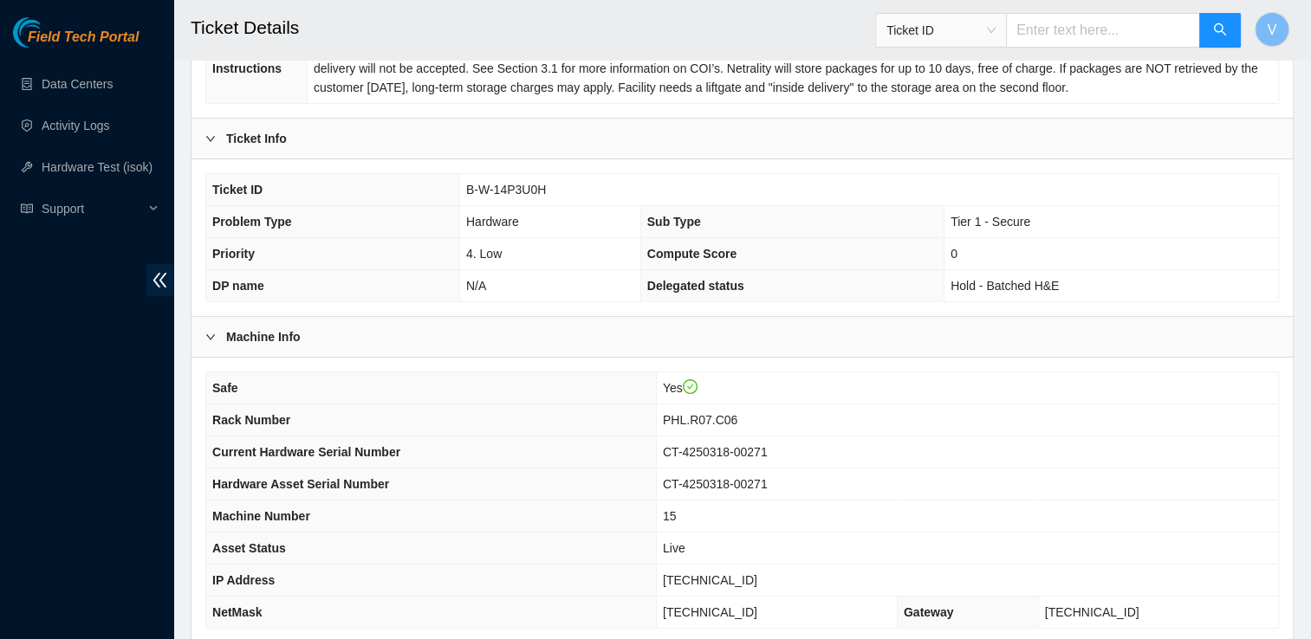
scroll to position [530, 0]
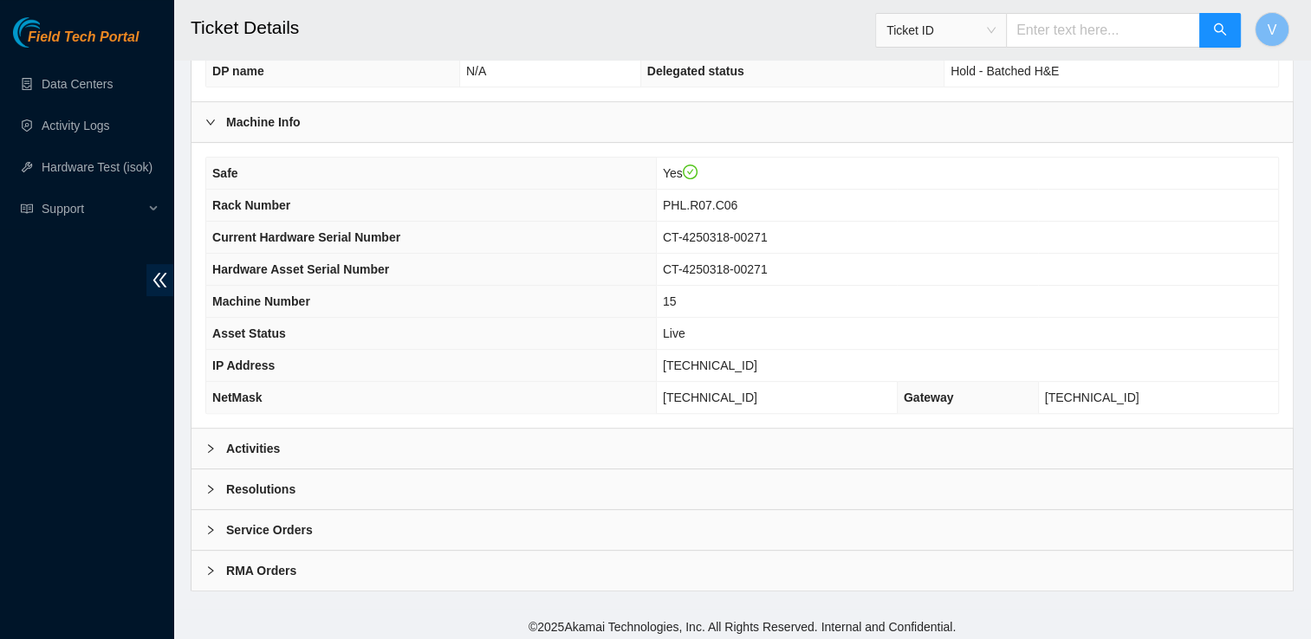
click at [363, 449] on div "Activities" at bounding box center [741, 449] width 1101 height 40
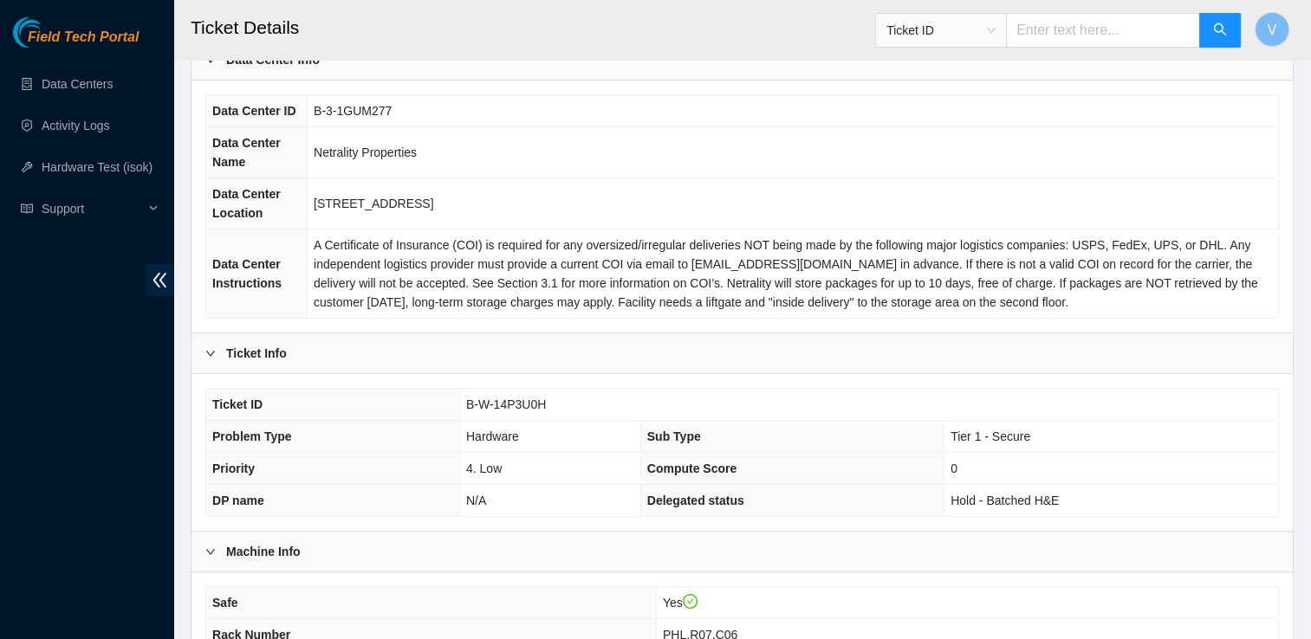
scroll to position [73, 0]
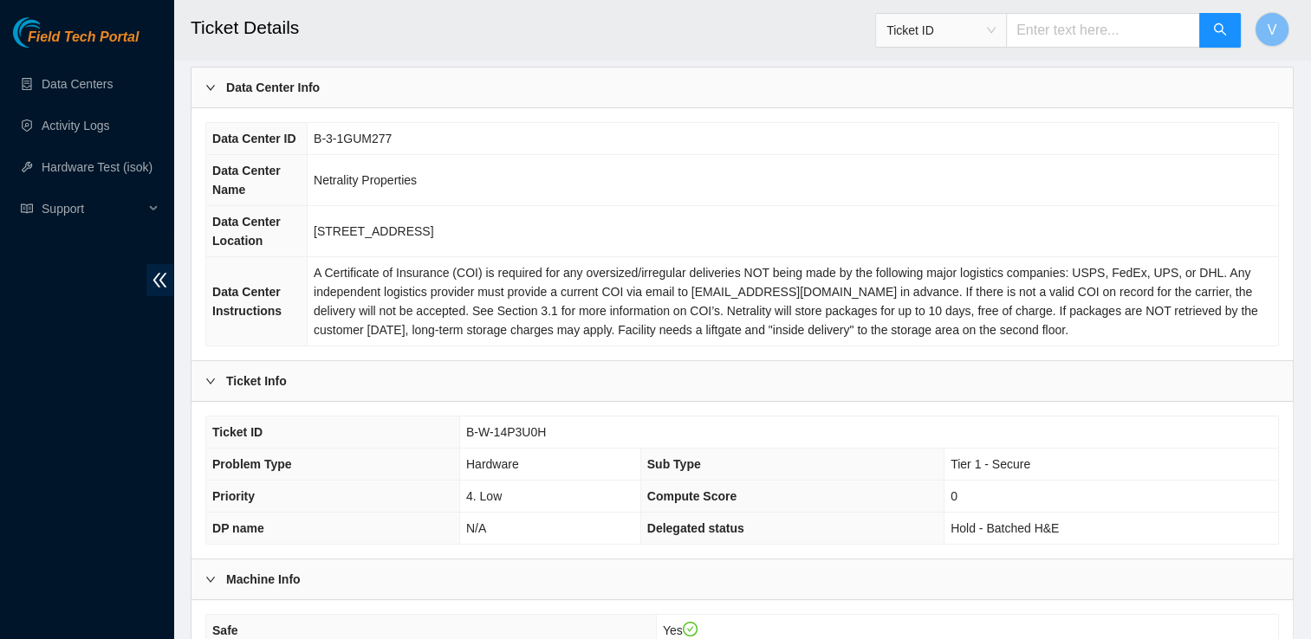
click at [295, 571] on b "Machine Info" at bounding box center [263, 579] width 74 height 19
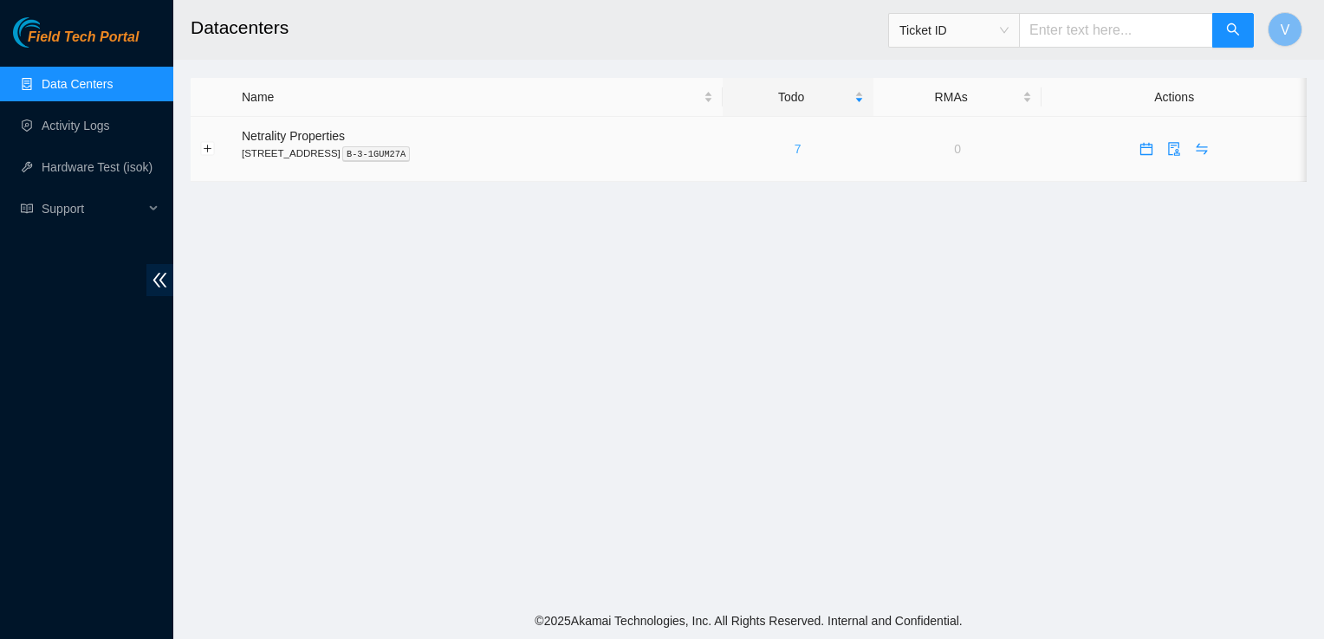
click at [801, 153] on link "7" at bounding box center [797, 149] width 7 height 14
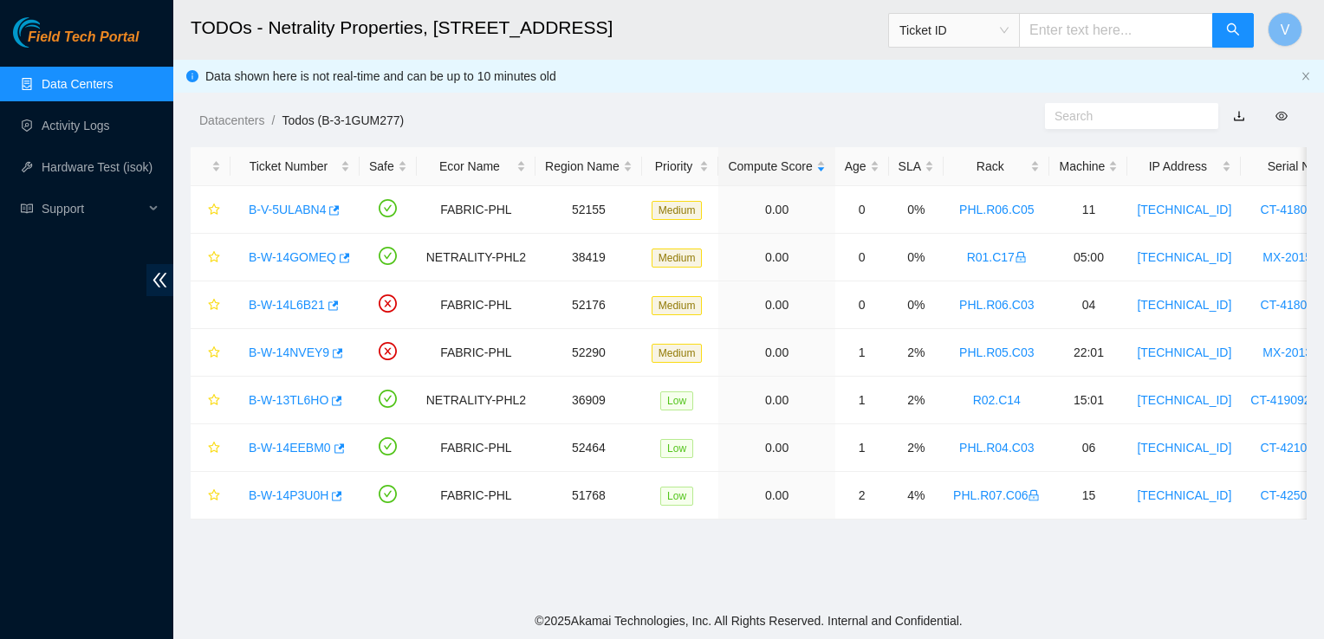
click at [720, 105] on div "Datacenters / Todos (B-3-1GUM277) /" at bounding box center [604, 81] width 863 height 97
click at [790, 56] on header "TODOs - Netrality Properties, [STREET_ADDRESS] Ticket ID V" at bounding box center [835, 30] width 1324 height 60
